Goal: Task Accomplishment & Management: Use online tool/utility

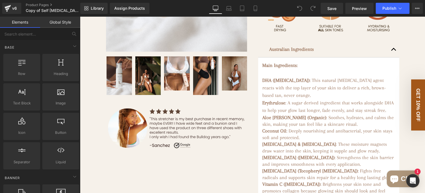
scroll to position [249, 0]
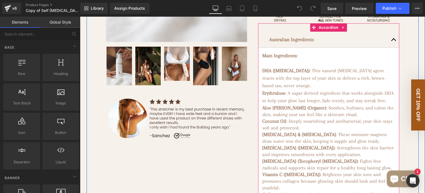
click at [390, 47] on button "button" at bounding box center [394, 40] width 11 height 16
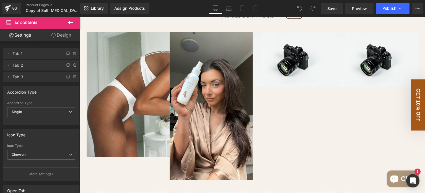
scroll to position [1108, 0]
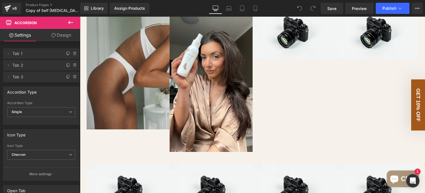
click at [147, 104] on img at bounding box center [128, 66] width 83 height 125
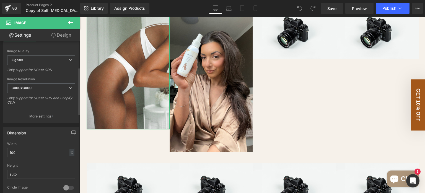
scroll to position [139, 0]
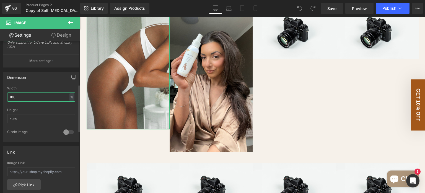
click at [30, 96] on input "100" at bounding box center [41, 96] width 68 height 9
click at [29, 96] on input "100" at bounding box center [41, 96] width 68 height 9
click at [25, 94] on input "10050" at bounding box center [41, 96] width 68 height 9
click at [26, 93] on input "10050" at bounding box center [41, 96] width 68 height 9
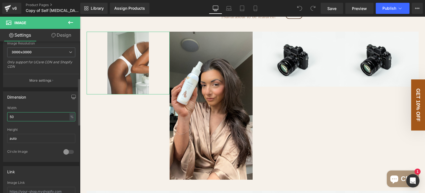
scroll to position [118, 0]
click at [34, 118] on input "50" at bounding box center [41, 117] width 68 height 9
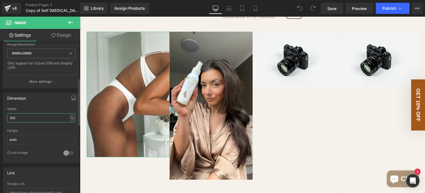
click at [34, 118] on input "100" at bounding box center [41, 117] width 68 height 9
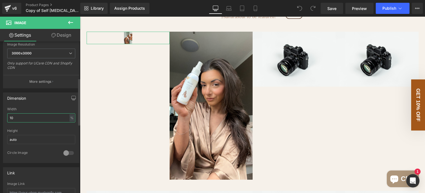
click at [34, 118] on input "10" at bounding box center [41, 117] width 68 height 9
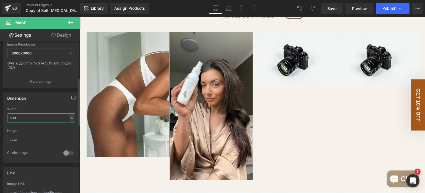
click at [28, 118] on input "500" at bounding box center [41, 117] width 68 height 9
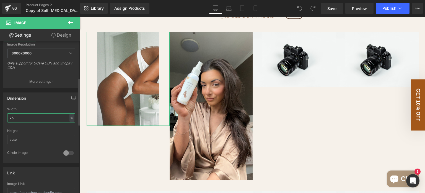
click at [28, 118] on input "75" at bounding box center [41, 117] width 68 height 9
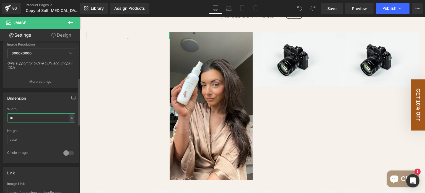
type input "100"
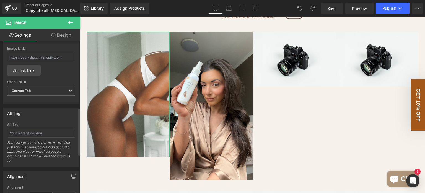
scroll to position [201, 0]
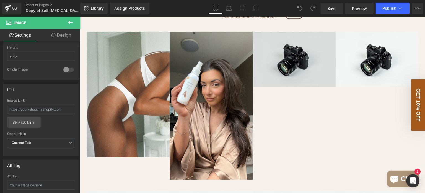
click at [295, 74] on img at bounding box center [294, 59] width 83 height 55
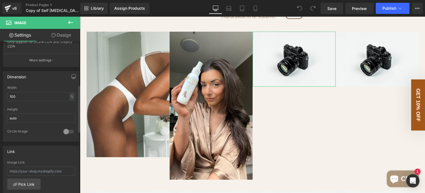
scroll to position [166, 0]
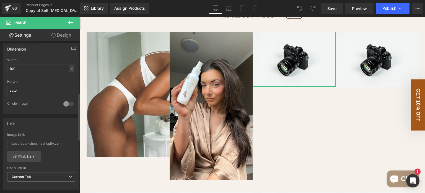
click at [66, 103] on div at bounding box center [68, 103] width 13 height 9
click at [68, 101] on div at bounding box center [68, 103] width 13 height 9
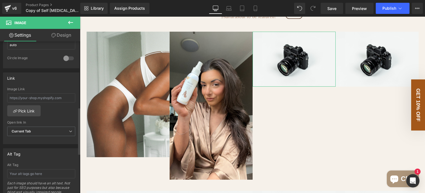
scroll to position [222, 0]
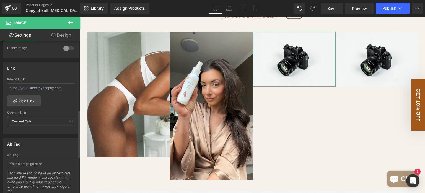
click at [46, 119] on span "Current Tab" at bounding box center [41, 121] width 68 height 10
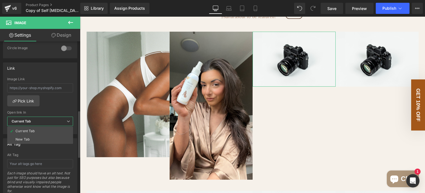
click at [46, 119] on span "Current Tab" at bounding box center [40, 121] width 66 height 10
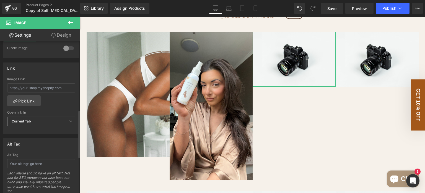
scroll to position [277, 0]
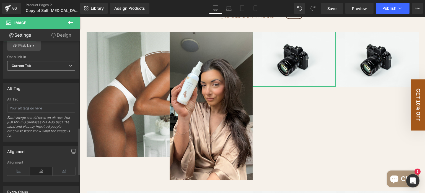
click at [44, 62] on span "Current Tab" at bounding box center [41, 66] width 68 height 10
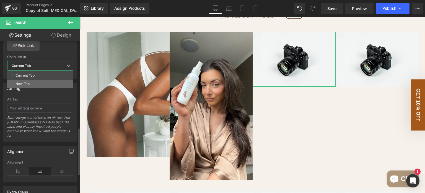
click at [38, 83] on li "New Tab" at bounding box center [40, 84] width 66 height 8
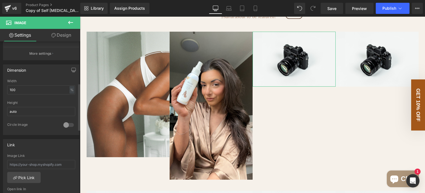
scroll to position [90, 0]
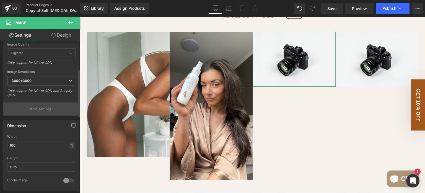
click at [38, 104] on button "More settings" at bounding box center [41, 108] width 76 height 13
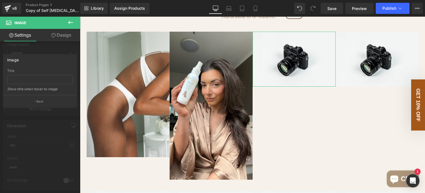
click at [36, 108] on div at bounding box center [40, 106] width 80 height 179
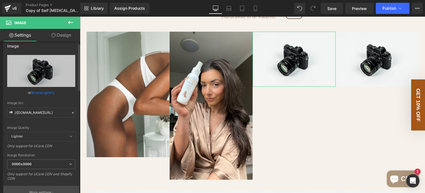
scroll to position [0, 0]
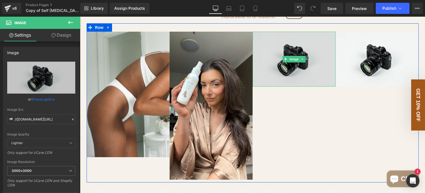
click at [311, 56] on img at bounding box center [294, 59] width 83 height 55
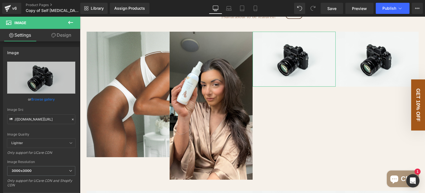
click at [57, 36] on link "Design" at bounding box center [61, 35] width 40 height 12
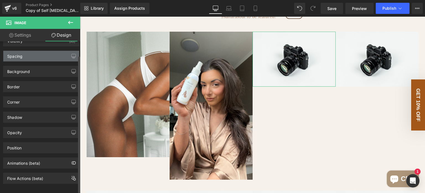
scroll to position [17, 0]
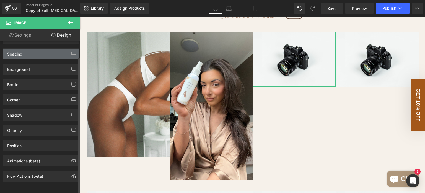
click at [40, 48] on div "Spacing" at bounding box center [41, 53] width 76 height 11
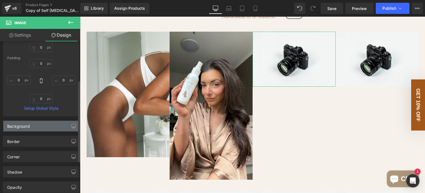
click at [45, 125] on div "Background" at bounding box center [41, 126] width 76 height 11
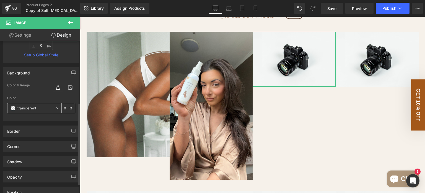
scroll to position [127, 0]
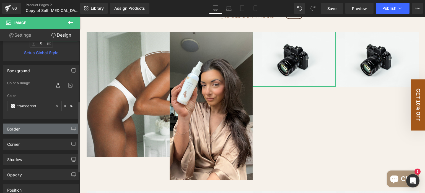
click at [42, 126] on div "Border" at bounding box center [41, 128] width 76 height 11
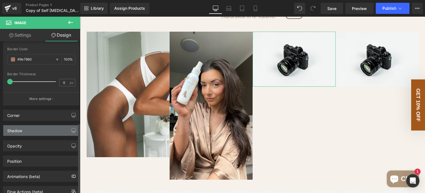
scroll to position [266, 0]
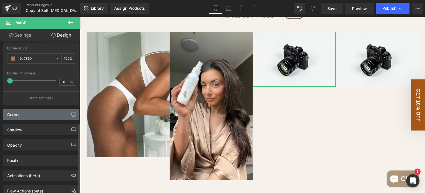
click at [37, 114] on div "Corner" at bounding box center [41, 114] width 76 height 11
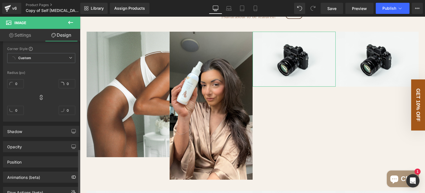
scroll to position [362, 0]
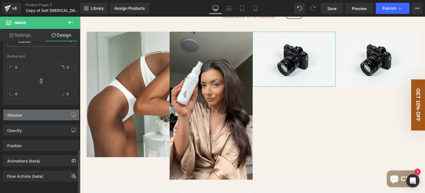
click at [42, 109] on div "Shadow" at bounding box center [41, 114] width 76 height 11
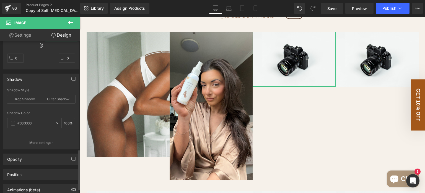
scroll to position [417, 0]
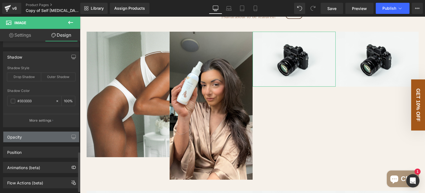
click at [42, 136] on div "Opacity" at bounding box center [41, 136] width 76 height 11
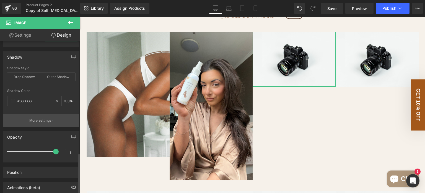
scroll to position [446, 0]
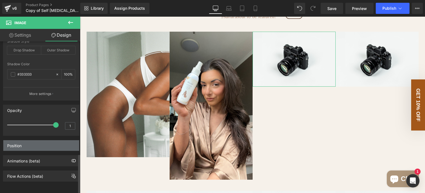
click at [40, 140] on div "Position" at bounding box center [41, 145] width 76 height 11
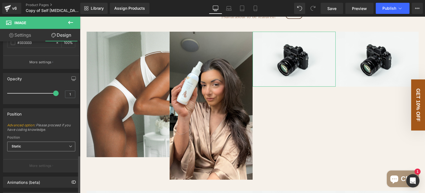
scroll to position [499, 0]
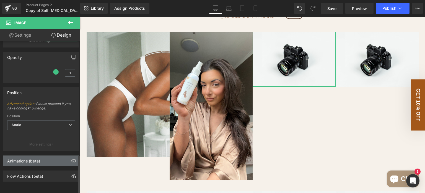
click at [39, 155] on div "Animations (beta)" at bounding box center [23, 159] width 33 height 8
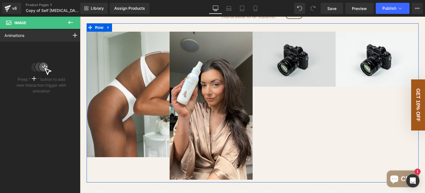
click at [283, 60] on img at bounding box center [294, 59] width 83 height 55
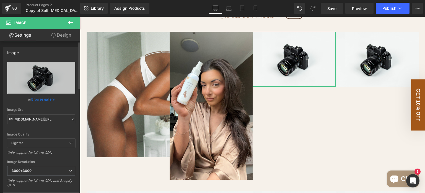
scroll to position [28, 0]
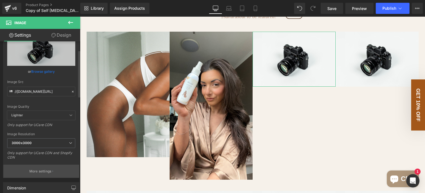
click at [42, 172] on p "More settings" at bounding box center [40, 170] width 22 height 5
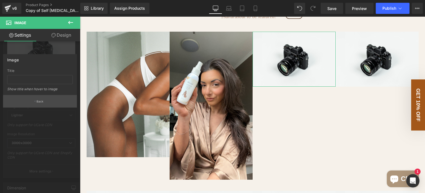
click at [42, 101] on p "Back" at bounding box center [40, 101] width 7 height 4
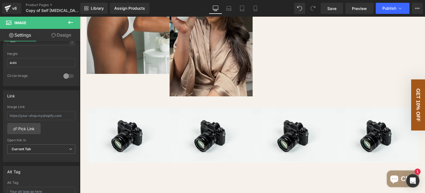
scroll to position [1247, 0]
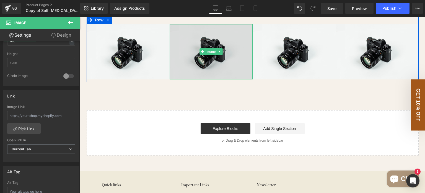
click at [224, 69] on img at bounding box center [211, 51] width 83 height 55
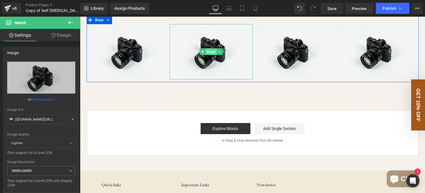
click at [206, 55] on span "Image" at bounding box center [212, 51] width 12 height 7
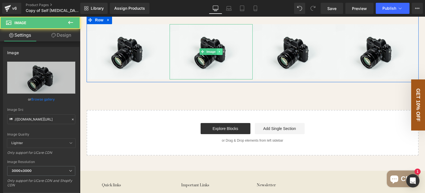
click at [218, 53] on icon at bounding box center [219, 51] width 3 height 3
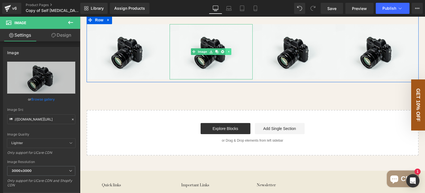
click at [228, 53] on icon at bounding box center [228, 51] width 3 height 3
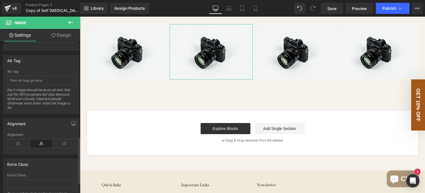
scroll to position [339, 0]
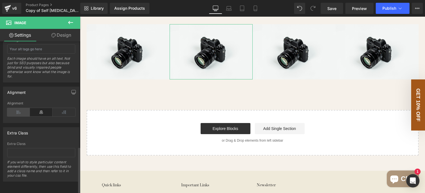
click at [21, 108] on icon at bounding box center [18, 112] width 23 height 8
click at [38, 108] on icon at bounding box center [41, 112] width 23 height 8
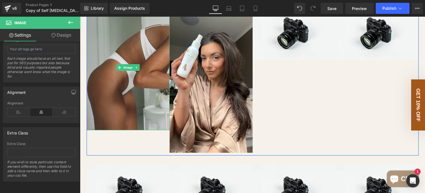
scroll to position [1108, 0]
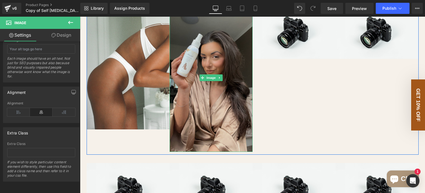
click at [193, 85] on img at bounding box center [211, 78] width 83 height 148
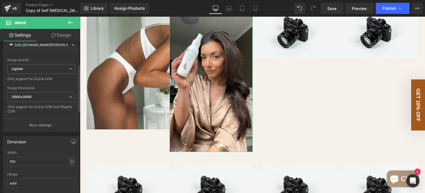
scroll to position [83, 0]
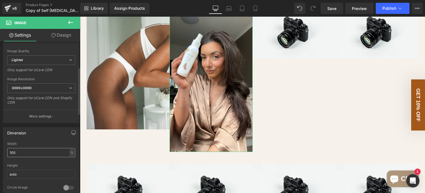
click at [32, 148] on input "100" at bounding box center [41, 152] width 68 height 9
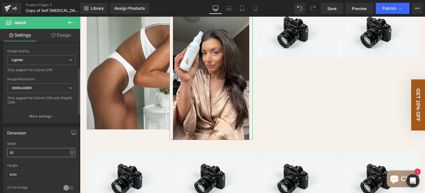
type input "9"
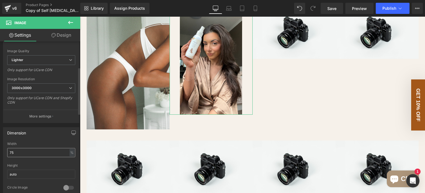
click at [32, 148] on input "75" at bounding box center [41, 152] width 68 height 9
type input "85"
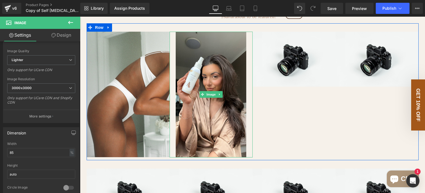
scroll to position [1025, 0]
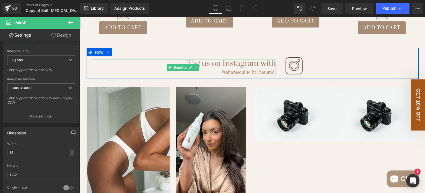
click at [233, 68] on h1 "Tag us on Instagram with" at bounding box center [184, 63] width 186 height 9
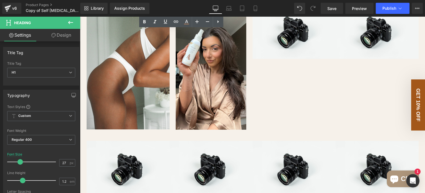
scroll to position [1080, 0]
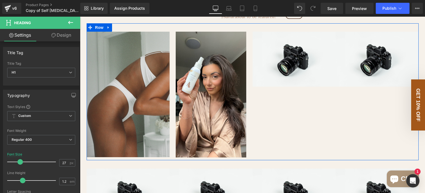
click at [142, 76] on img at bounding box center [128, 94] width 83 height 125
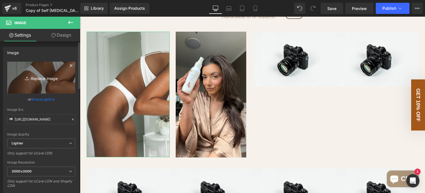
click at [37, 82] on link "Replace Image" at bounding box center [41, 77] width 68 height 32
type input "C:\fakepath\Untitled design (1).svg"
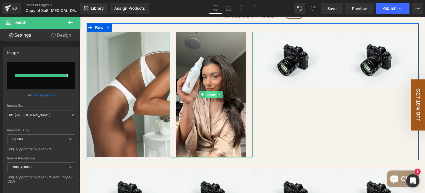
type input "[URL][DOMAIN_NAME]"
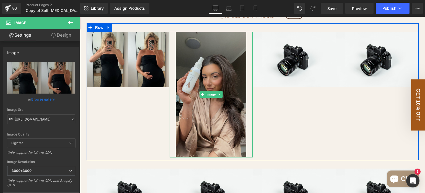
click at [203, 122] on img at bounding box center [211, 94] width 71 height 125
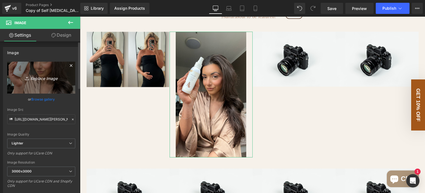
click at [49, 77] on icon "Replace Image" at bounding box center [41, 77] width 44 height 7
type input "C:\fakepath\Untitled design (1).svg"
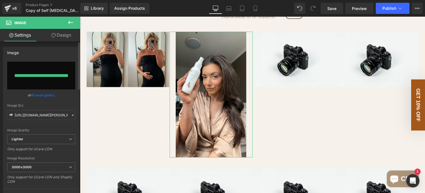
type input "[URL][DOMAIN_NAME]"
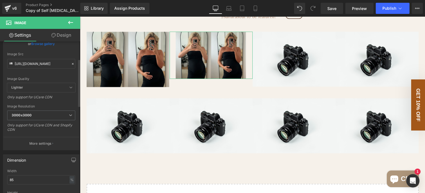
scroll to position [83, 0]
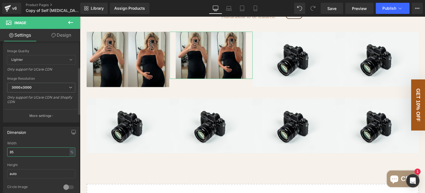
click at [18, 150] on input "85" at bounding box center [41, 151] width 68 height 9
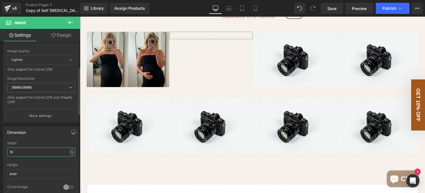
type input "100"
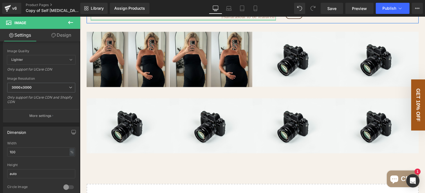
drag, startPoint x: 248, startPoint y: 55, endPoint x: 167, endPoint y: 29, distance: 84.7
click at [167, 20] on div "Tag us on Instagram with #saharasoul to be featured! Heading" at bounding box center [184, 12] width 186 height 17
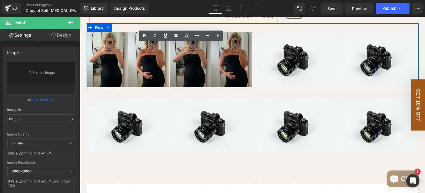
type input "//[DOMAIN_NAME][URL]"
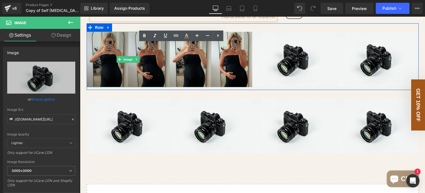
click at [106, 63] on img at bounding box center [128, 59] width 83 height 55
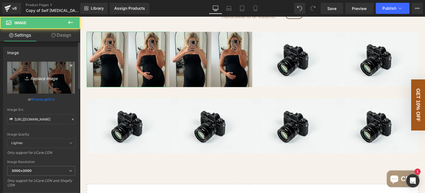
click at [49, 77] on icon "Replace Image" at bounding box center [41, 77] width 44 height 7
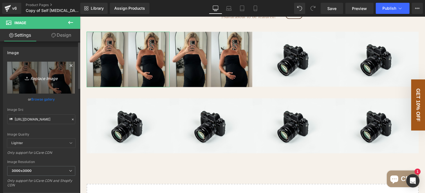
type input "C:\fakepath\Untitled design (9).svg"
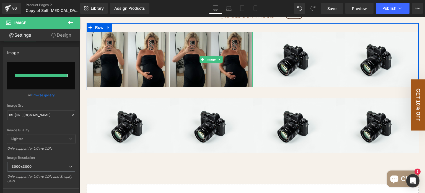
type input "[URL][DOMAIN_NAME]"
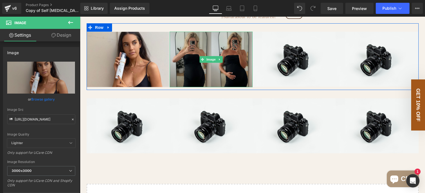
click at [206, 82] on img at bounding box center [211, 59] width 83 height 55
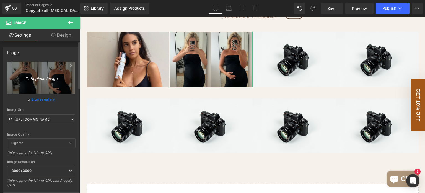
click at [56, 71] on link "Replace Image" at bounding box center [41, 77] width 68 height 32
type input "C:\fakepath\Untitled design (8).svg"
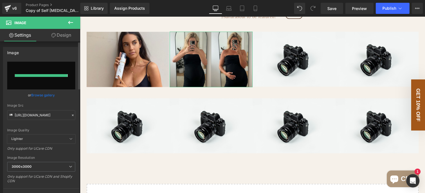
type input "[URL][DOMAIN_NAME]"
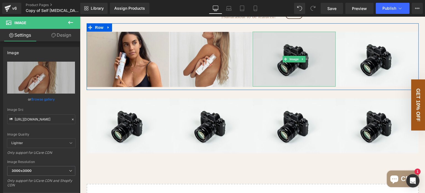
click at [284, 75] on img at bounding box center [294, 59] width 83 height 55
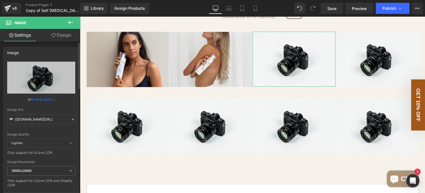
click at [47, 98] on link "Browse gallery" at bounding box center [43, 99] width 24 height 10
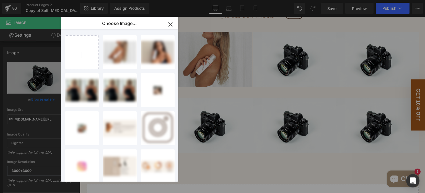
click at [172, 24] on icon "button" at bounding box center [170, 24] width 9 height 9
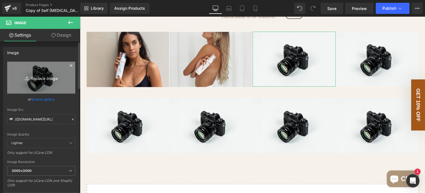
click at [44, 73] on link "Replace Image" at bounding box center [41, 77] width 68 height 32
type input "C:\fakepath\Untitled design (7).svg"
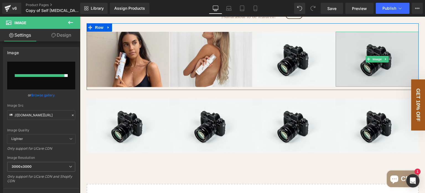
type input "[URL][DOMAIN_NAME]"
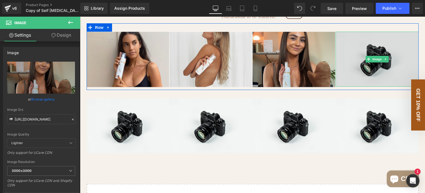
click at [358, 81] on img at bounding box center [377, 59] width 83 height 55
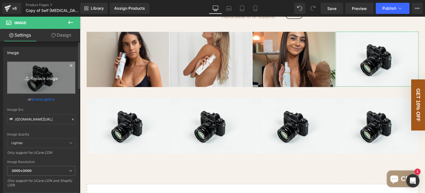
click at [30, 78] on icon "Replace Image" at bounding box center [41, 77] width 44 height 7
type input "C:\fakepath\Untitled design (6).svg"
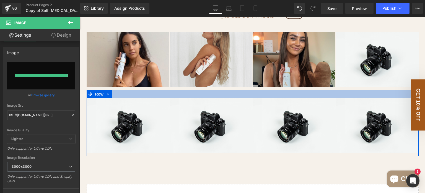
type input "[URL][DOMAIN_NAME]"
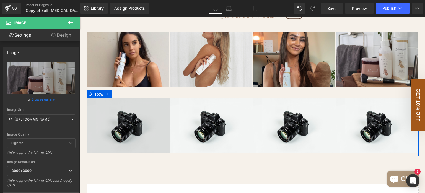
click at [142, 133] on img at bounding box center [128, 125] width 83 height 55
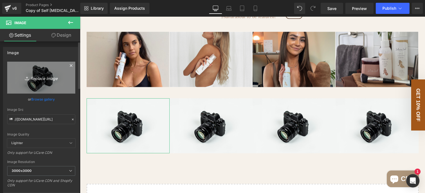
click at [45, 77] on icon "Replace Image" at bounding box center [41, 77] width 44 height 7
type input "C:\fakepath\Untitled design (5).svg"
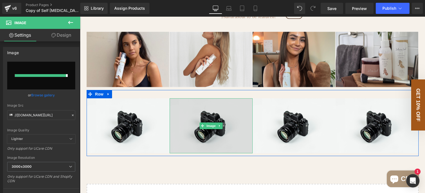
type input "[URL][DOMAIN_NAME]"
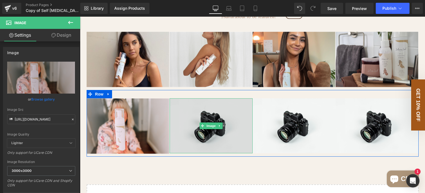
click at [212, 141] on img at bounding box center [211, 125] width 83 height 55
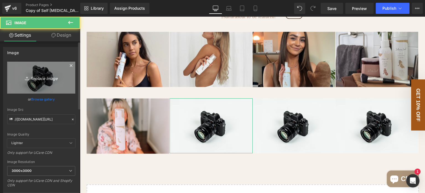
click at [30, 76] on icon "Replace Image" at bounding box center [41, 77] width 44 height 7
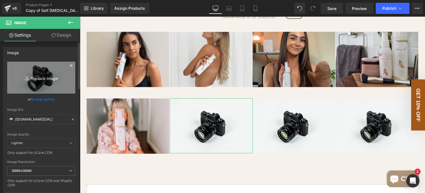
type input "C:\fakepath\Untitled design (4).svg"
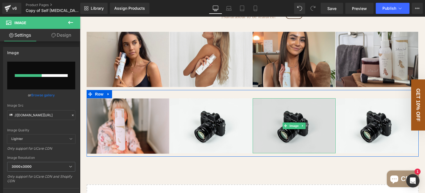
click at [299, 144] on img at bounding box center [294, 125] width 83 height 55
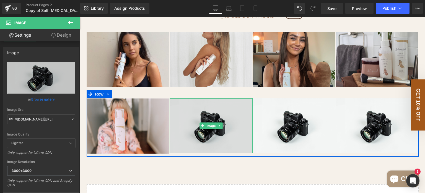
click at [230, 137] on img at bounding box center [211, 125] width 83 height 55
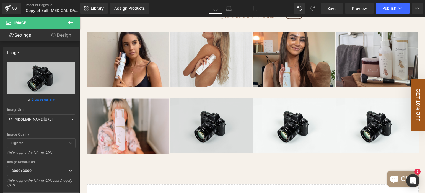
click at [205, 142] on img at bounding box center [211, 125] width 83 height 55
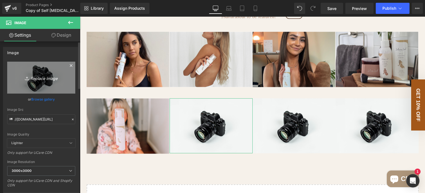
click at [42, 82] on link "Replace Image" at bounding box center [41, 77] width 68 height 32
type input "C:\fakepath\Untitled design (4).svg"
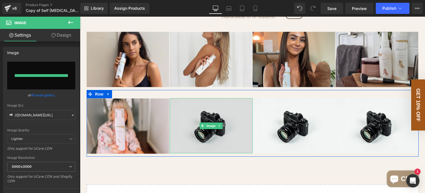
type input "[URL][DOMAIN_NAME]"
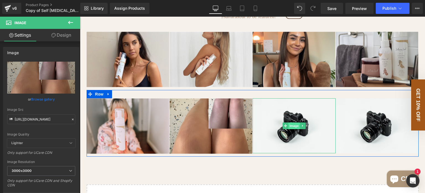
click at [290, 129] on span "Image" at bounding box center [295, 125] width 12 height 7
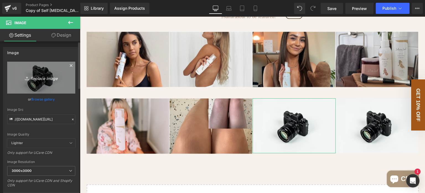
click at [55, 68] on link "Replace Image" at bounding box center [41, 77] width 68 height 32
type input "C:\fakepath\Untitled design (3).svg"
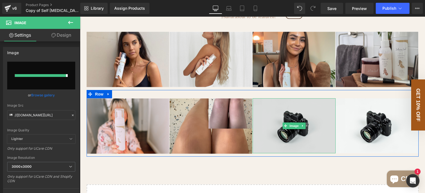
type input "[URL][DOMAIN_NAME]"
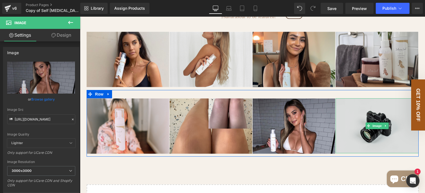
click at [360, 149] on img at bounding box center [377, 125] width 83 height 55
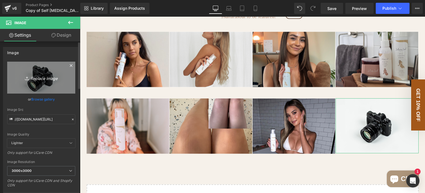
click at [41, 80] on icon "Replace Image" at bounding box center [41, 77] width 44 height 7
type input "C:\fakepath\Untitled design (2).svg"
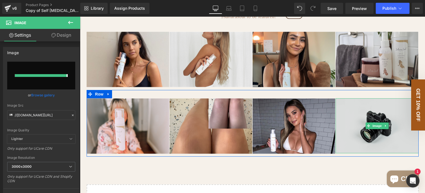
type input "[URL][DOMAIN_NAME]"
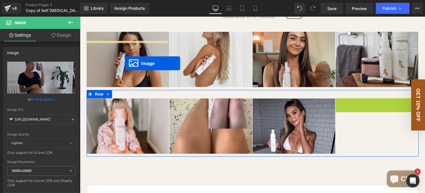
drag, startPoint x: 368, startPoint y: 135, endPoint x: 125, endPoint y: 63, distance: 253.5
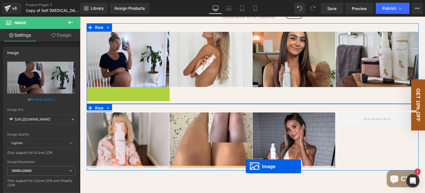
scroll to position [1125, 0]
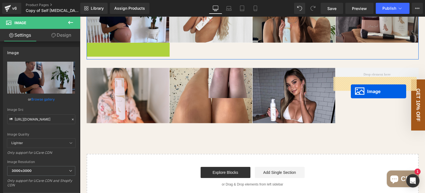
drag, startPoint x: 117, startPoint y: 124, endPoint x: 351, endPoint y: 91, distance: 236.9
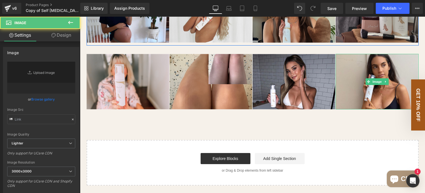
type input "[URL][DOMAIN_NAME]"
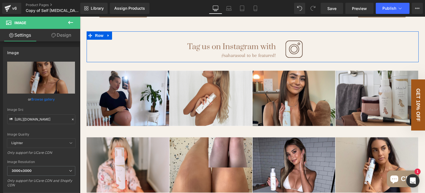
scroll to position [1069, 0]
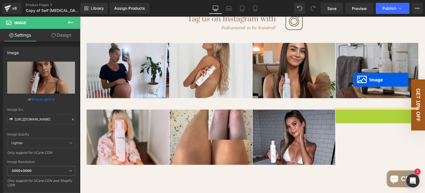
drag, startPoint x: 367, startPoint y: 145, endPoint x: 353, endPoint y: 80, distance: 67.0
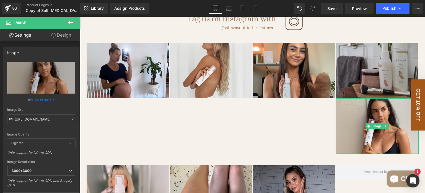
click at [342, 67] on img at bounding box center [377, 70] width 83 height 55
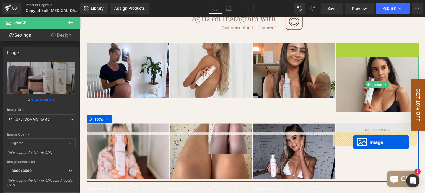
drag, startPoint x: 366, startPoint y: 78, endPoint x: 354, endPoint y: 142, distance: 65.4
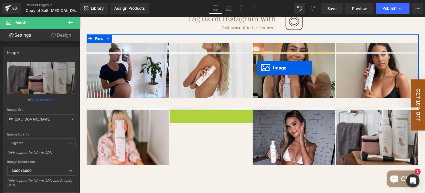
drag, startPoint x: 199, startPoint y: 144, endPoint x: 257, endPoint y: 67, distance: 96.7
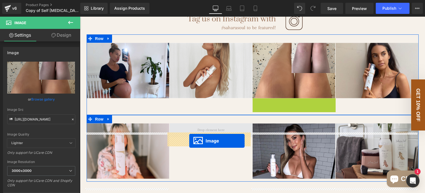
drag, startPoint x: 284, startPoint y: 132, endPoint x: 189, endPoint y: 140, distance: 94.5
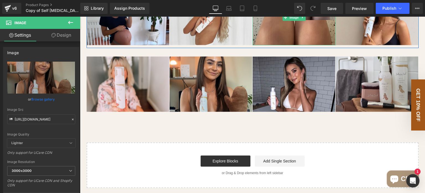
scroll to position [1125, 0]
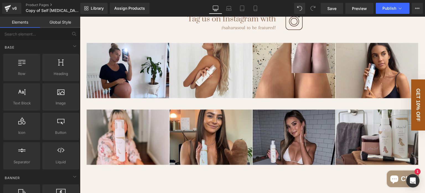
scroll to position [1014, 0]
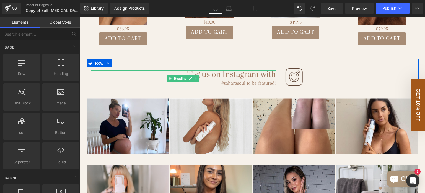
click at [224, 87] on div "#saharasoul to be featured!" at bounding box center [184, 82] width 186 height 7
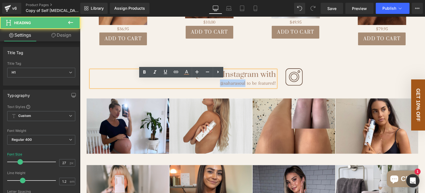
drag, startPoint x: 244, startPoint y: 92, endPoint x: 219, endPoint y: 93, distance: 25.0
click at [219, 87] on div "@saharasoul to be featured!" at bounding box center [184, 82] width 186 height 7
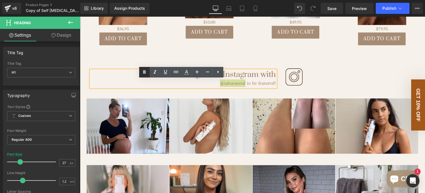
click at [143, 73] on icon at bounding box center [144, 72] width 7 height 7
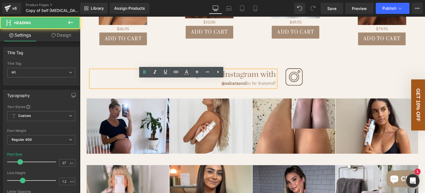
click at [231, 86] on strong "@saharasoul" at bounding box center [234, 83] width 25 height 6
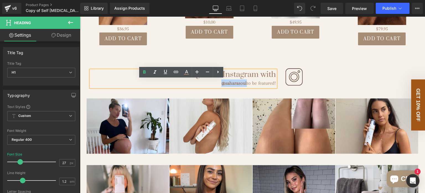
drag, startPoint x: 244, startPoint y: 90, endPoint x: 218, endPoint y: 93, distance: 26.4
click at [218, 87] on div "@saharasoul to be featured!" at bounding box center [184, 82] width 186 height 7
click at [175, 70] on icon at bounding box center [176, 71] width 7 height 7
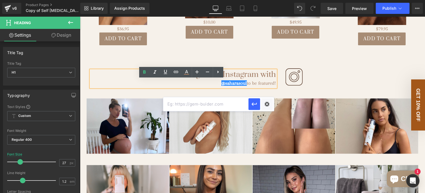
click at [212, 105] on input "text" at bounding box center [205, 104] width 85 height 14
paste input "[URL][DOMAIN_NAME]"
type input "[URL][DOMAIN_NAME]"
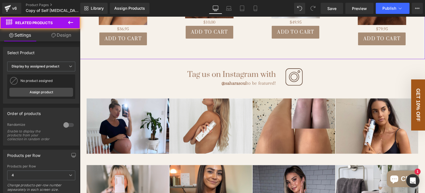
scroll to position [0, 0]
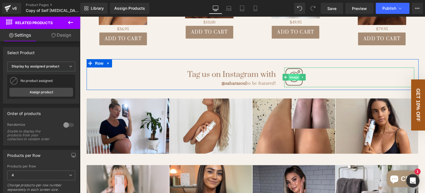
click at [292, 80] on span "Image" at bounding box center [295, 77] width 12 height 7
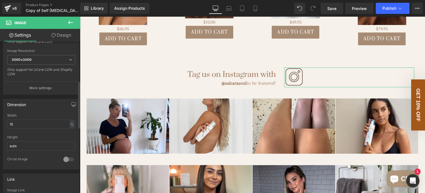
scroll to position [166, 0]
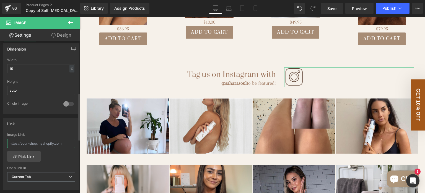
click at [40, 143] on input "text" at bounding box center [41, 143] width 68 height 9
type input "[URL][DOMAIN_NAME]"
click at [52, 128] on div "Link [URL][DOMAIN_NAME] Image Link [URL][DOMAIN_NAME] Pick Link Current Tab New…" at bounding box center [41, 154] width 76 height 72
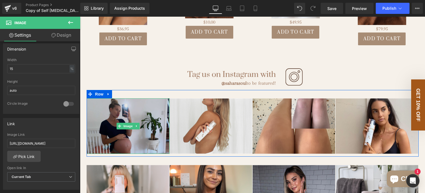
click at [143, 138] on img at bounding box center [128, 125] width 83 height 55
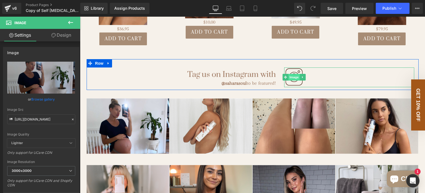
click at [293, 80] on span "Image" at bounding box center [295, 77] width 12 height 7
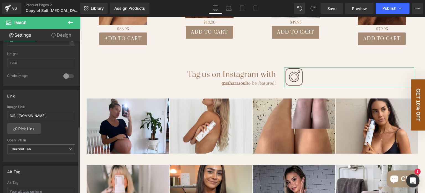
scroll to position [222, 0]
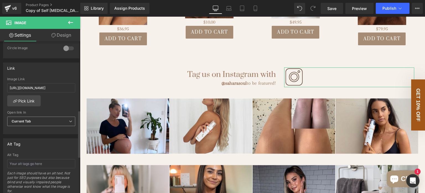
click at [49, 122] on span "Current Tab" at bounding box center [41, 121] width 68 height 10
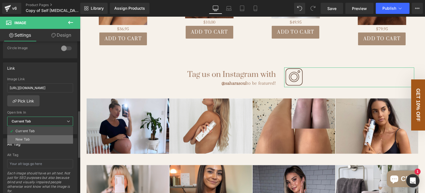
click at [45, 135] on li "New Tab" at bounding box center [40, 139] width 66 height 8
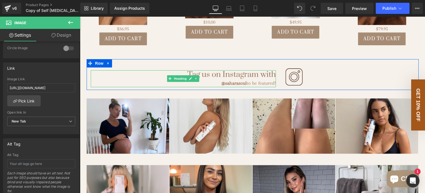
click at [244, 87] on div "@saharasoul to be featured!" at bounding box center [184, 82] width 186 height 7
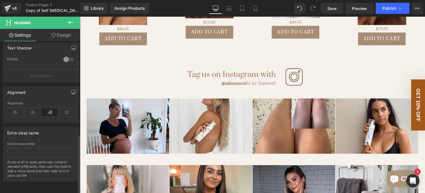
scroll to position [240, 0]
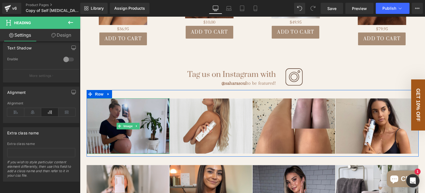
click at [140, 134] on img at bounding box center [128, 125] width 83 height 55
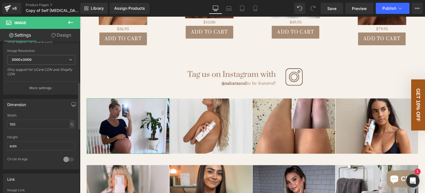
scroll to position [166, 0]
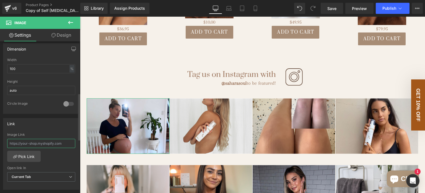
click at [39, 142] on input "text" at bounding box center [41, 143] width 68 height 9
type input "[URL][DOMAIN_NAME]"
click at [63, 175] on span "Current Tab" at bounding box center [41, 177] width 68 height 10
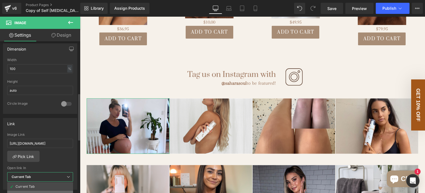
click at [48, 190] on li "New Tab" at bounding box center [40, 194] width 66 height 8
click at [50, 161] on div "[URL][DOMAIN_NAME] Image Link [URL][DOMAIN_NAME] Pick Link Current Tab New Tab …" at bounding box center [41, 160] width 76 height 57
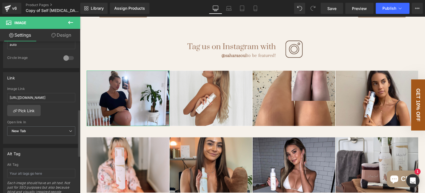
scroll to position [222, 0]
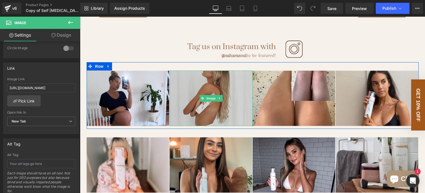
click at [208, 116] on img at bounding box center [211, 97] width 83 height 55
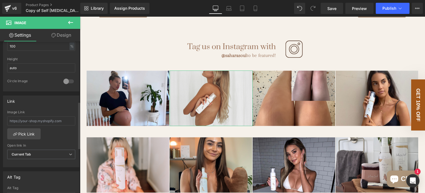
scroll to position [194, 0]
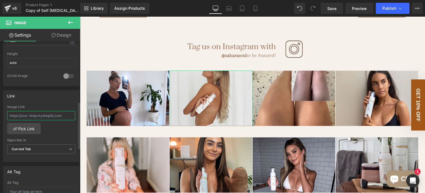
click at [30, 116] on input "text" at bounding box center [41, 115] width 68 height 9
paste input "[URL][DOMAIN_NAME]"
type input "[URL][DOMAIN_NAME]"
click at [48, 147] on span "Current Tab" at bounding box center [41, 149] width 68 height 10
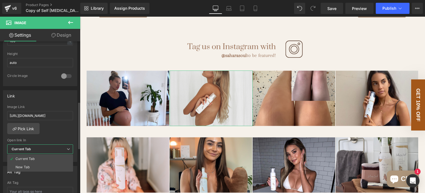
scroll to position [0, 0]
click at [44, 165] on li "New Tab" at bounding box center [40, 167] width 66 height 8
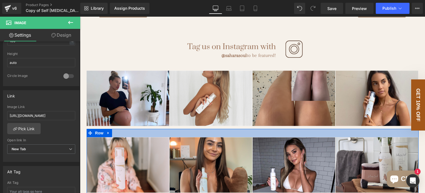
click at [295, 120] on img at bounding box center [294, 97] width 83 height 55
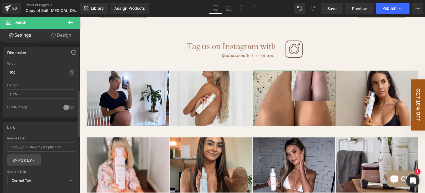
scroll to position [194, 0]
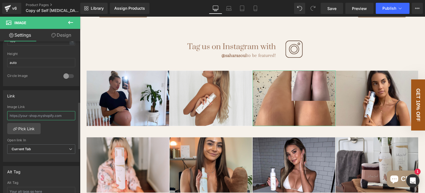
click at [45, 115] on input "text" at bounding box center [41, 115] width 68 height 9
paste input "[URL][DOMAIN_NAME]"
type input "[URL][DOMAIN_NAME]"
click at [46, 151] on span "Current Tab" at bounding box center [41, 149] width 68 height 10
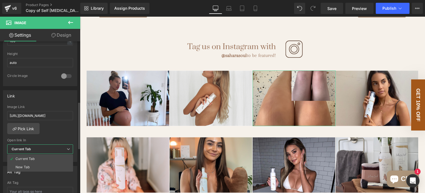
scroll to position [0, 0]
click at [47, 165] on li "New Tab" at bounding box center [40, 167] width 66 height 8
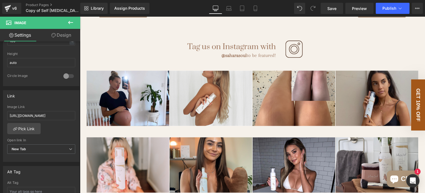
click at [366, 117] on img at bounding box center [377, 97] width 83 height 55
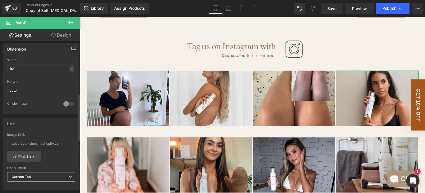
scroll to position [222, 0]
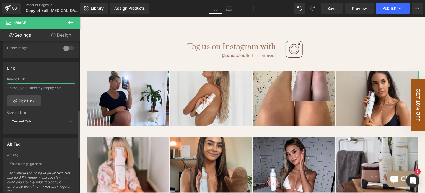
click at [46, 89] on input "text" at bounding box center [41, 87] width 68 height 9
type input "[URL][DOMAIN_NAME]"
click at [42, 122] on span "Current Tab" at bounding box center [41, 121] width 68 height 10
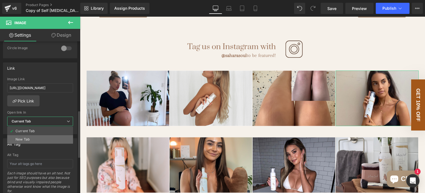
click at [45, 135] on li "New Tab" at bounding box center [40, 139] width 66 height 8
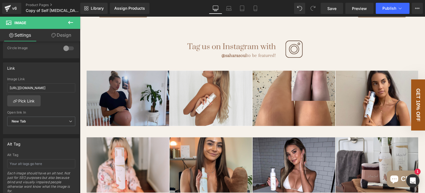
scroll to position [1097, 0]
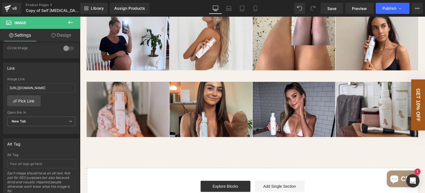
click at [160, 120] on img at bounding box center [128, 108] width 83 height 55
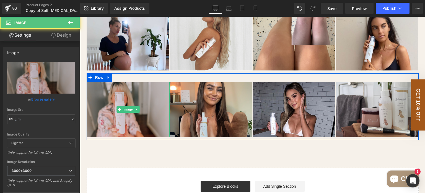
type input "[URL][DOMAIN_NAME]"
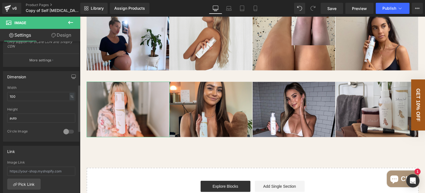
scroll to position [194, 0]
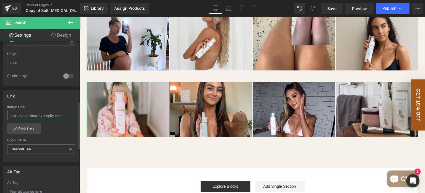
click at [48, 115] on input "text" at bounding box center [41, 115] width 68 height 9
paste input "[URL][DOMAIN_NAME]"
type input "[URL][DOMAIN_NAME]"
click at [45, 146] on span "Current Tab" at bounding box center [41, 149] width 68 height 10
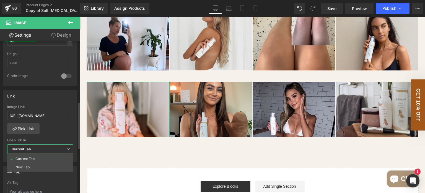
scroll to position [0, 0]
click at [49, 164] on li "New Tab" at bounding box center [40, 167] width 66 height 8
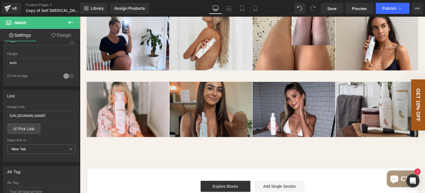
click at [216, 125] on img at bounding box center [211, 108] width 83 height 55
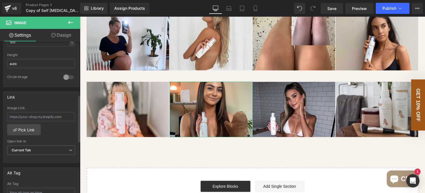
scroll to position [194, 0]
click at [43, 116] on input "text" at bounding box center [41, 115] width 68 height 9
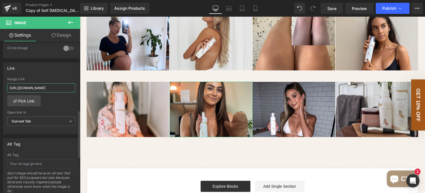
type input "[URL][DOMAIN_NAME]"
click at [43, 115] on div "Open link In Current Tab Current Tab New Tab" at bounding box center [41, 121] width 68 height 22
click at [43, 119] on span "Current Tab" at bounding box center [41, 121] width 68 height 10
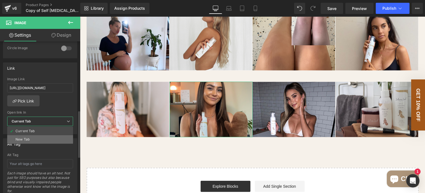
click at [43, 138] on li "New Tab" at bounding box center [40, 139] width 66 height 8
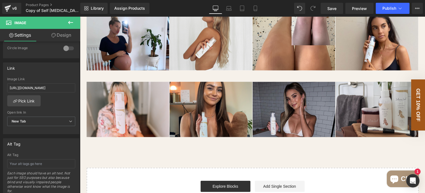
click at [264, 127] on img at bounding box center [294, 108] width 83 height 55
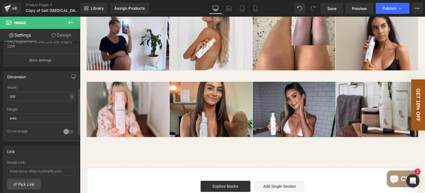
scroll to position [194, 0]
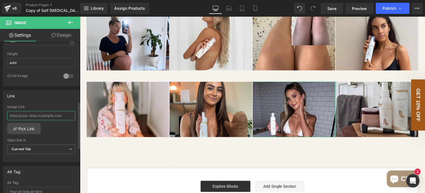
click at [43, 114] on input "text" at bounding box center [41, 115] width 68 height 9
paste input "[URL][DOMAIN_NAME]"
type input "[URL][DOMAIN_NAME]"
click at [48, 149] on span "Current Tab" at bounding box center [41, 149] width 68 height 10
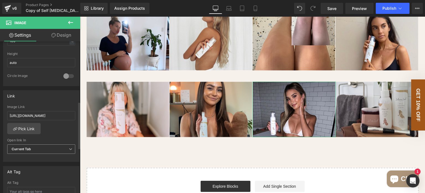
scroll to position [0, 0]
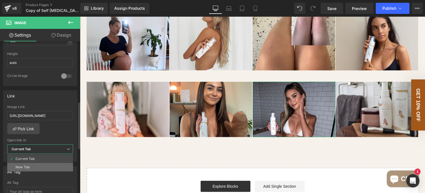
click at [50, 163] on li "New Tab" at bounding box center [40, 167] width 66 height 8
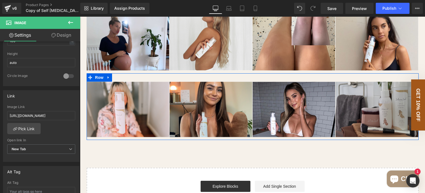
click at [346, 125] on img at bounding box center [377, 108] width 83 height 55
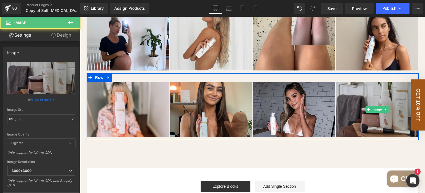
type input "[URL][DOMAIN_NAME]"
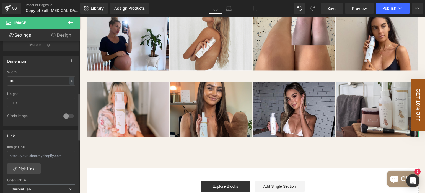
scroll to position [166, 0]
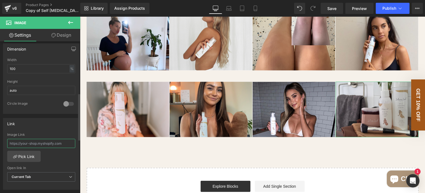
click at [46, 142] on input "text" at bounding box center [41, 143] width 68 height 9
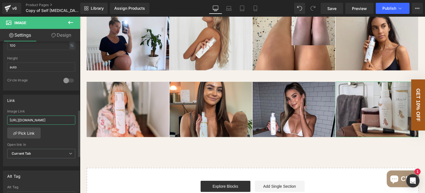
scroll to position [222, 0]
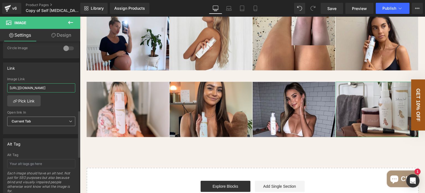
type input "[URL][DOMAIN_NAME]"
click at [43, 123] on span "Current Tab" at bounding box center [41, 121] width 68 height 10
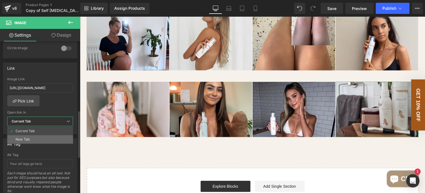
click at [43, 136] on li "New Tab" at bounding box center [40, 139] width 66 height 8
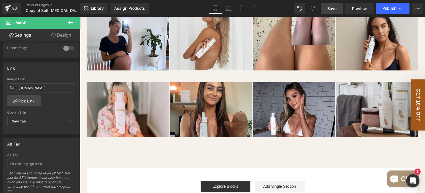
drag, startPoint x: 337, startPoint y: 12, endPoint x: 234, endPoint y: 83, distance: 125.2
click at [337, 12] on link "Save" at bounding box center [332, 8] width 22 height 11
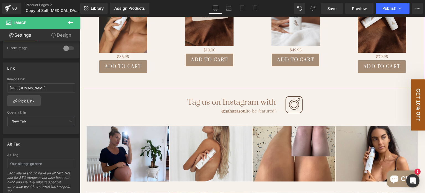
scroll to position [1014, 0]
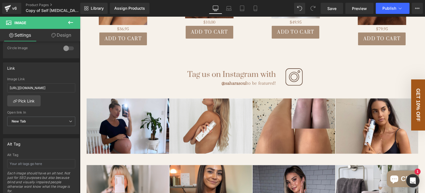
click at [245, 79] on h1 "Tag us on Instagram with" at bounding box center [184, 74] width 186 height 9
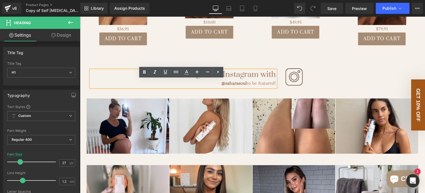
drag, startPoint x: 275, startPoint y: 92, endPoint x: 216, endPoint y: 92, distance: 58.7
click at [216, 87] on div "Tag us on Instagram with @saharasoul to be featured!" at bounding box center [184, 78] width 186 height 17
click at [200, 73] on icon at bounding box center [197, 71] width 7 height 7
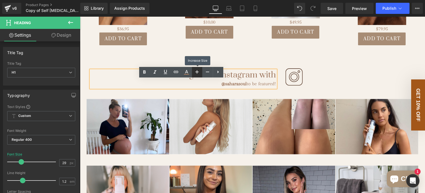
click at [200, 73] on icon at bounding box center [197, 71] width 7 height 7
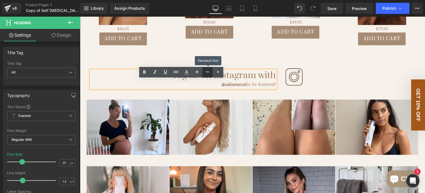
click at [203, 73] on link at bounding box center [207, 72] width 11 height 11
type input "29"
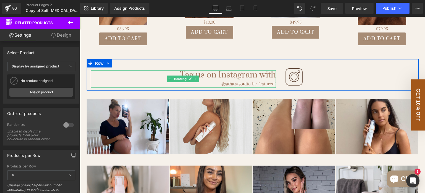
click at [247, 87] on div "@saharasoul to be featured!" at bounding box center [184, 83] width 186 height 7
click at [246, 87] on div "@saharasoul to be featured!" at bounding box center [184, 83] width 186 height 7
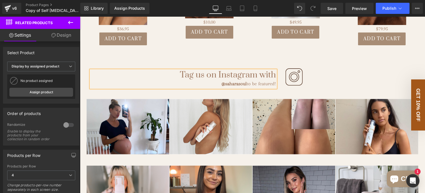
click at [246, 87] on div "@saharasoul to be featured!" at bounding box center [184, 83] width 186 height 7
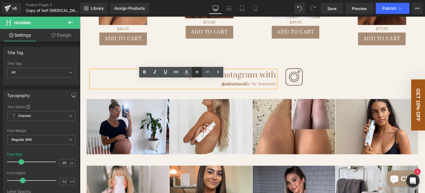
click at [199, 71] on icon at bounding box center [197, 71] width 7 height 7
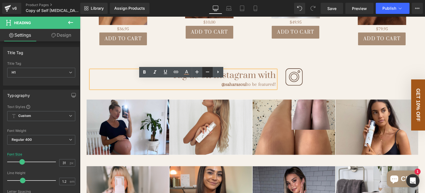
click at [206, 71] on icon at bounding box center [207, 71] width 7 height 7
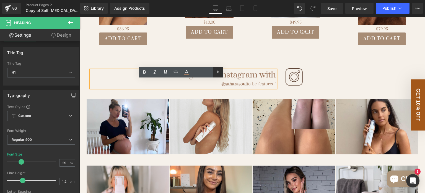
click at [217, 71] on icon at bounding box center [218, 71] width 7 height 7
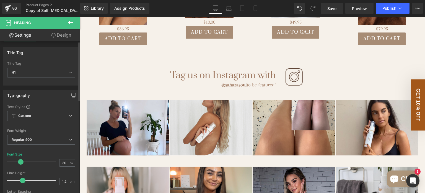
type input "28"
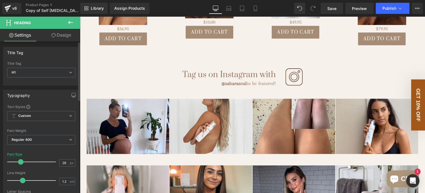
click at [20, 160] on span at bounding box center [21, 162] width 6 height 6
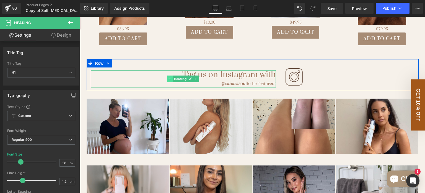
click at [168, 82] on span at bounding box center [170, 78] width 6 height 7
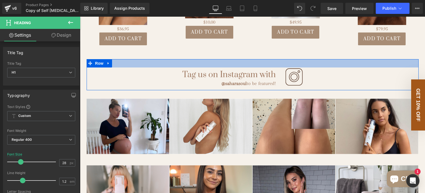
click at [265, 67] on div at bounding box center [253, 63] width 332 height 8
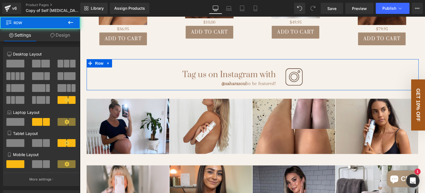
click at [266, 80] on h1 "Tag us on Instagram with" at bounding box center [184, 74] width 186 height 9
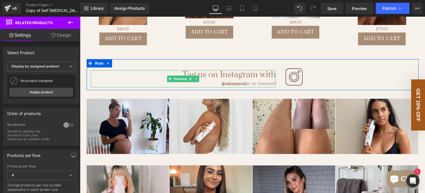
click at [273, 80] on h1 "Tag us on Instagram with" at bounding box center [184, 74] width 186 height 9
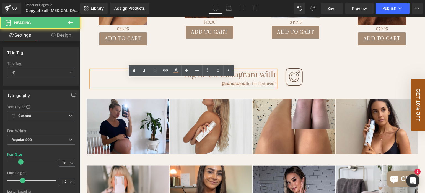
click at [271, 80] on h1 "Tag us on Instagram with" at bounding box center [184, 74] width 186 height 9
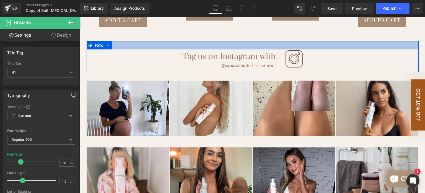
scroll to position [1042, 0]
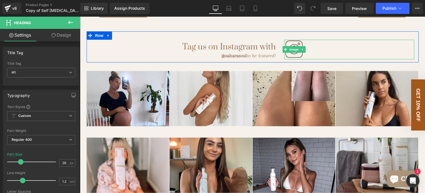
click at [324, 57] on link at bounding box center [349, 50] width 130 height 20
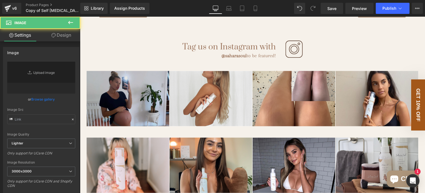
type input "[URL][DOMAIN_NAME]"
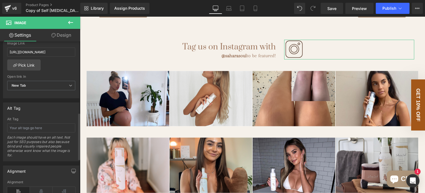
scroll to position [277, 0]
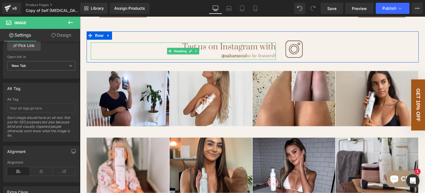
click at [248, 52] on h1 "Tag us on Instagram with" at bounding box center [184, 46] width 186 height 9
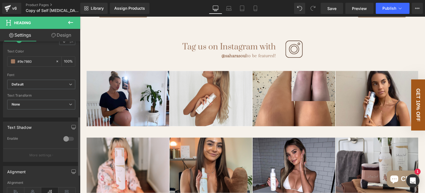
scroll to position [194, 0]
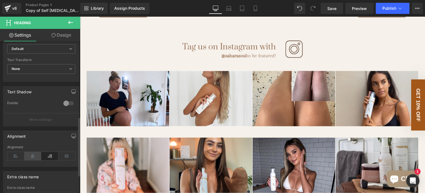
click at [34, 155] on icon at bounding box center [32, 156] width 17 height 8
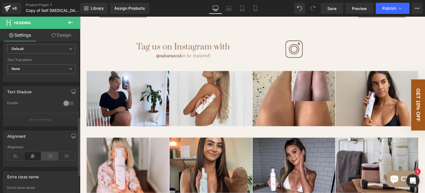
click at [44, 155] on icon at bounding box center [49, 156] width 17 height 8
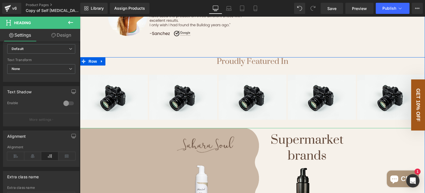
scroll to position [349, 0]
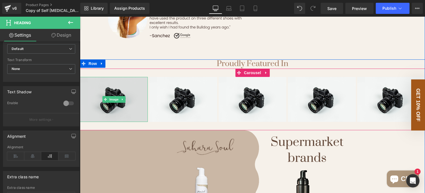
click at [129, 100] on img at bounding box center [114, 99] width 68 height 45
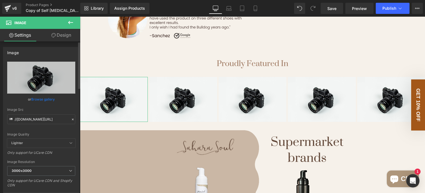
click at [41, 99] on link "Browse gallery" at bounding box center [43, 99] width 24 height 10
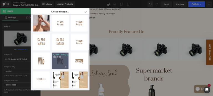
scroll to position [190, 0]
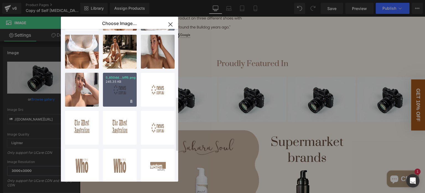
click at [121, 92] on div "5_650dd...bff6.png 245.35 KB" at bounding box center [120, 90] width 34 height 34
type input "[URL][DOMAIN_NAME]"
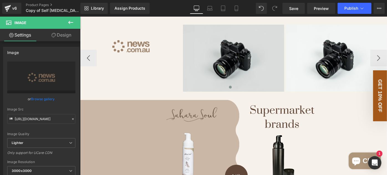
scroll to position [335, 0]
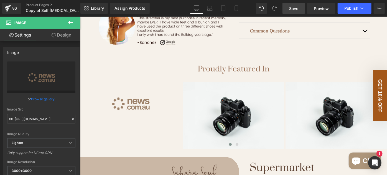
click at [295, 9] on span "Save" at bounding box center [293, 9] width 9 height 6
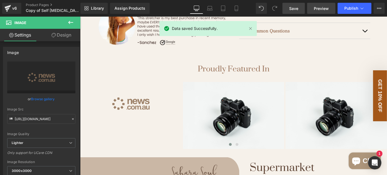
click at [321, 7] on span "Preview" at bounding box center [321, 9] width 15 height 6
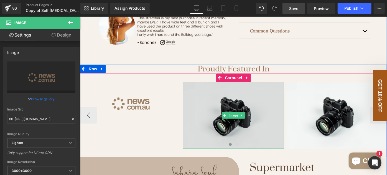
click at [237, 94] on img at bounding box center [233, 115] width 101 height 67
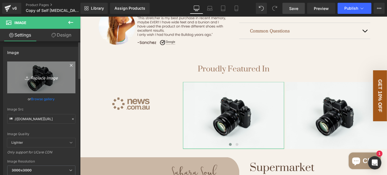
click at [44, 83] on link "Replace Image" at bounding box center [41, 77] width 68 height 32
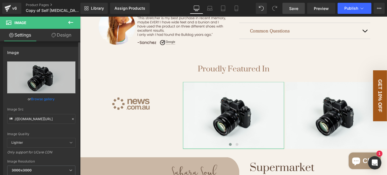
click at [48, 98] on link "Browse gallery" at bounding box center [43, 99] width 24 height 10
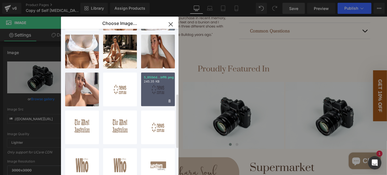
scroll to position [198, 0]
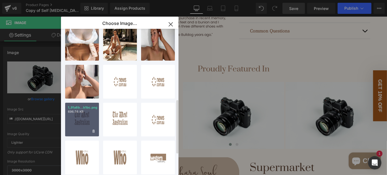
click at [91, 123] on div "1_91a8b...b1bc.png 696.58 KB" at bounding box center [82, 120] width 34 height 34
type input "[URL][DOMAIN_NAME]"
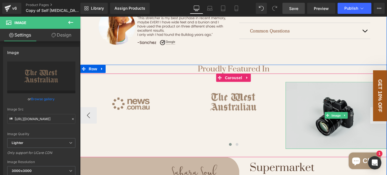
click at [300, 111] on img at bounding box center [335, 115] width 101 height 67
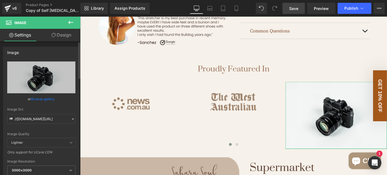
click at [36, 98] on link "Browse gallery" at bounding box center [43, 99] width 24 height 10
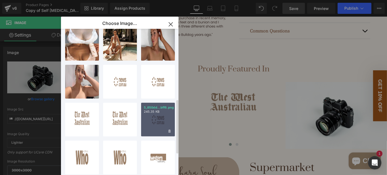
click at [160, 118] on div "5_650dd...bff6.png 245.35 KB" at bounding box center [158, 120] width 34 height 34
type input "[URL][DOMAIN_NAME]"
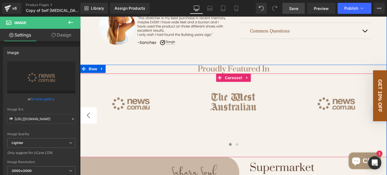
click at [90, 112] on button "‹" at bounding box center [88, 115] width 17 height 17
drag, startPoint x: 315, startPoint y: 132, endPoint x: 97, endPoint y: 114, distance: 218.5
click at [209, 127] on div "Image Image Image Image Image" at bounding box center [337, 115] width 514 height 67
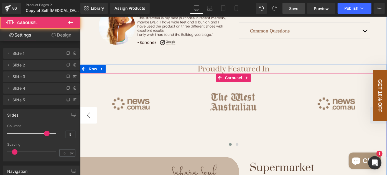
click at [86, 116] on button "‹" at bounding box center [88, 115] width 17 height 17
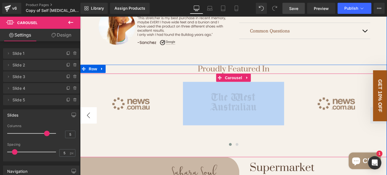
click at [85, 116] on button "‹" at bounding box center [88, 115] width 17 height 17
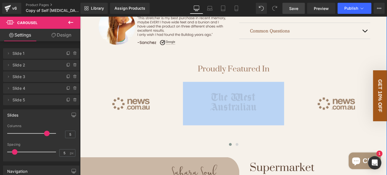
click at [165, 53] on img at bounding box center [161, 29] width 131 height 66
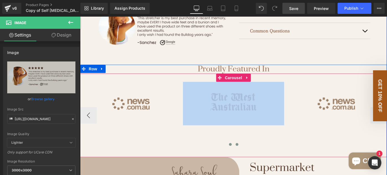
click at [235, 144] on span at bounding box center [236, 144] width 3 height 3
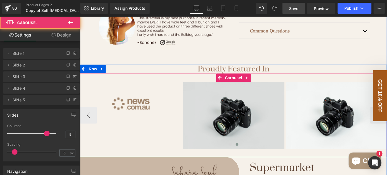
click at [235, 111] on img at bounding box center [233, 115] width 101 height 67
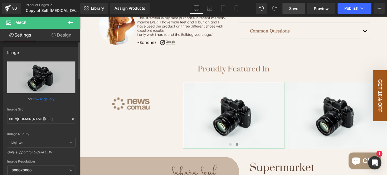
click at [48, 100] on link "Browse gallery" at bounding box center [43, 99] width 24 height 10
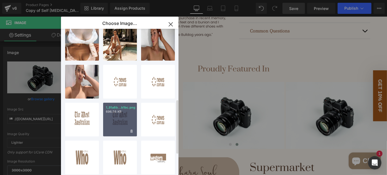
scroll to position [223, 0]
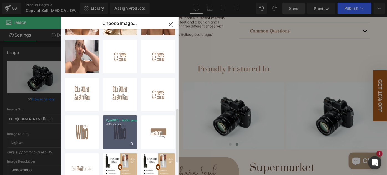
click at [108, 131] on div "2_ed9f5...4b3b.png 430.22 KB" at bounding box center [120, 133] width 34 height 34
type input "[URL][DOMAIN_NAME]"
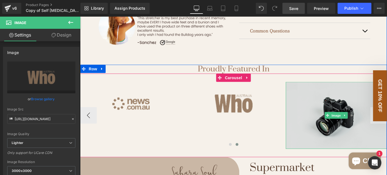
click at [303, 121] on img at bounding box center [335, 115] width 101 height 67
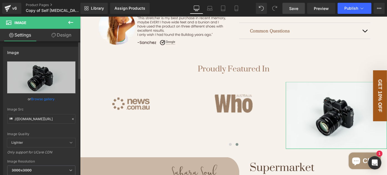
click at [35, 99] on link "Browse gallery" at bounding box center [43, 99] width 24 height 10
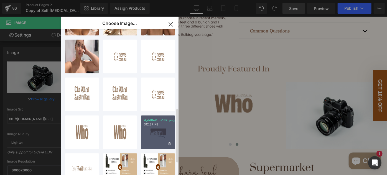
click at [160, 120] on p "4_dd8e6...a182.png" at bounding box center [158, 120] width 28 height 4
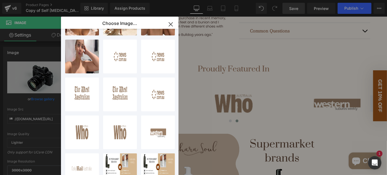
type input "[URL][DOMAIN_NAME]"
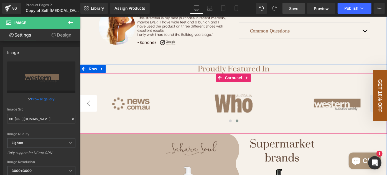
click at [87, 103] on button "‹" at bounding box center [88, 103] width 17 height 17
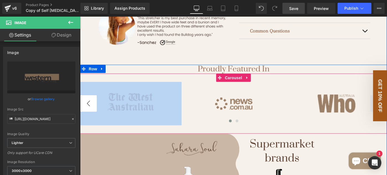
click at [87, 103] on button "‹" at bounding box center [88, 103] width 17 height 17
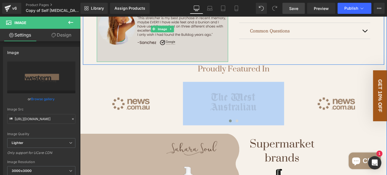
click at [167, 56] on img at bounding box center [161, 29] width 131 height 66
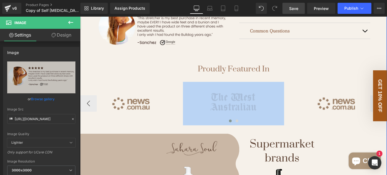
click at [318, 75] on div "Image Image Image Image Image ‹ › [GEOGRAPHIC_DATA]" at bounding box center [233, 103] width 307 height 60
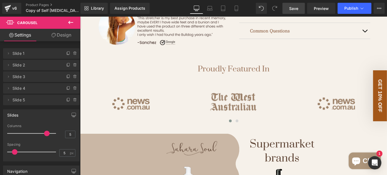
drag, startPoint x: 291, startPoint y: 8, endPoint x: 207, endPoint y: 27, distance: 85.9
click at [291, 8] on span "Save" at bounding box center [293, 9] width 9 height 6
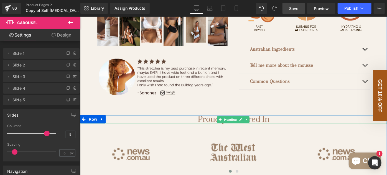
scroll to position [310, 0]
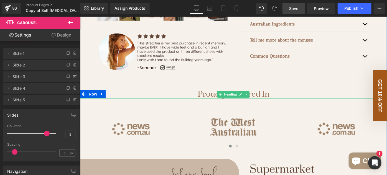
click at [259, 94] on h1 "Proudly Featured In" at bounding box center [233, 94] width 307 height 9
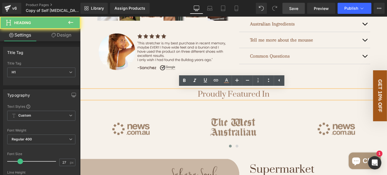
click at [203, 93] on h1 "Proudly Featured In" at bounding box center [233, 94] width 307 height 9
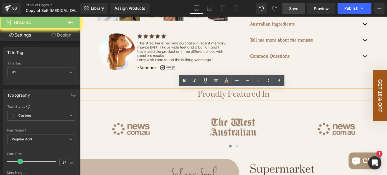
click at [203, 93] on h1 "Proudly Featured In" at bounding box center [233, 94] width 307 height 9
click at [240, 94] on h1 "Proudly Featured In" at bounding box center [233, 94] width 307 height 9
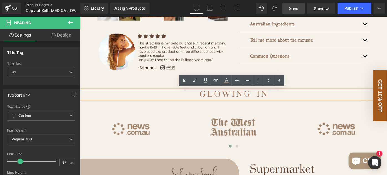
click at [241, 94] on h1 "G L O W I N G I N" at bounding box center [233, 94] width 307 height 9
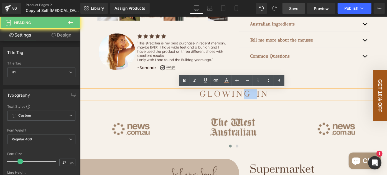
click at [241, 94] on h1 "G L O W I N G I N" at bounding box center [233, 94] width 307 height 9
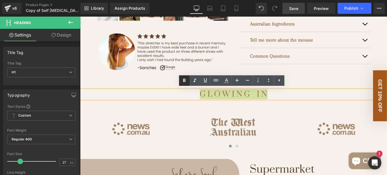
click at [183, 81] on icon at bounding box center [184, 80] width 7 height 7
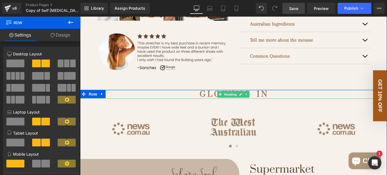
click at [260, 94] on strong "G L O W I N G I N" at bounding box center [233, 94] width 68 height 10
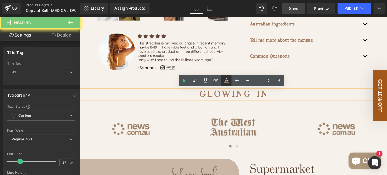
click at [227, 83] on icon at bounding box center [226, 80] width 7 height 7
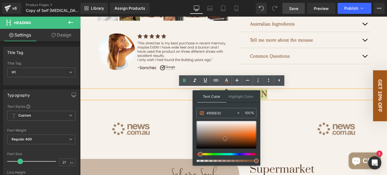
type input "#87502f"
drag, startPoint x: 211, startPoint y: 134, endPoint x: 225, endPoint y: 138, distance: 14.7
click at [225, 138] on span at bounding box center [225, 139] width 4 height 4
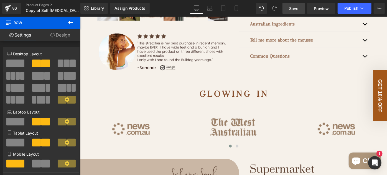
click at [292, 11] on span "Save" at bounding box center [293, 9] width 9 height 6
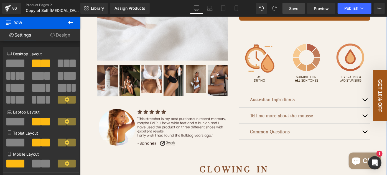
scroll to position [134, 0]
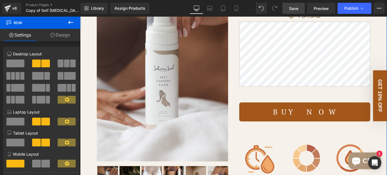
click at [260, 102] on button "Buy Now" at bounding box center [304, 111] width 131 height 19
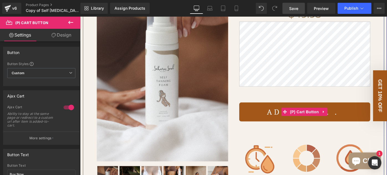
click at [242, 102] on button "Adding..." at bounding box center [304, 111] width 131 height 19
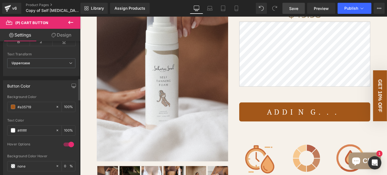
scroll to position [227, 0]
click at [11, 104] on span at bounding box center [13, 106] width 4 height 4
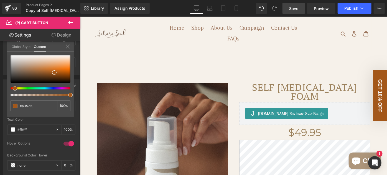
scroll to position [0, 0]
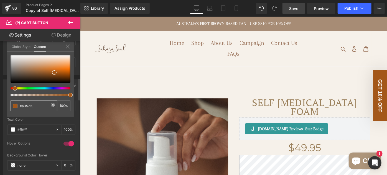
click at [32, 105] on input "#a35719" at bounding box center [34, 106] width 29 height 6
paste input "#9e7860"
type input "##9e7860"
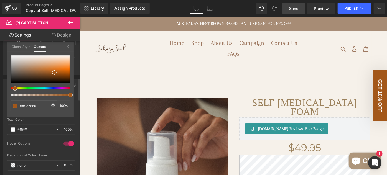
type input "0"
click at [19, 104] on div "##9e7860" at bounding box center [34, 106] width 47 height 11
click at [22, 106] on input "##9e7860" at bounding box center [34, 106] width 29 height 6
type input "#9e7860"
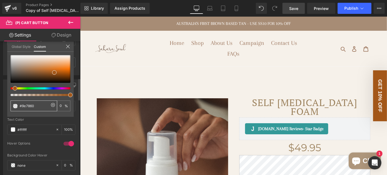
type input "#9e7860"
type input "100"
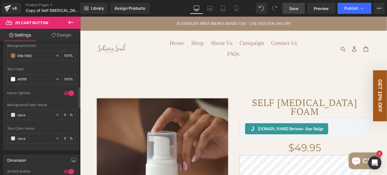
click at [295, 12] on link "Save" at bounding box center [293, 8] width 22 height 11
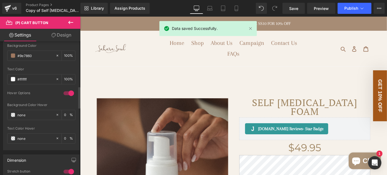
click at [377, 75] on p "GET 10% OFF" at bounding box center [380, 95] width 6 height 47
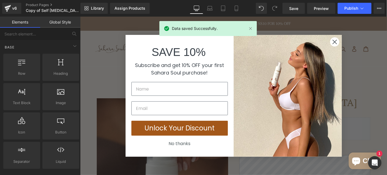
click at [332, 42] on icon "Close dialog" at bounding box center [334, 42] width 4 height 4
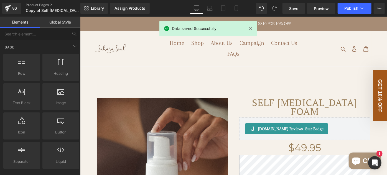
click at [377, 78] on p "GET 10% OFF" at bounding box center [380, 95] width 6 height 47
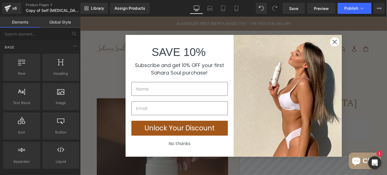
click at [333, 42] on circle "Close dialog" at bounding box center [333, 41] width 9 height 9
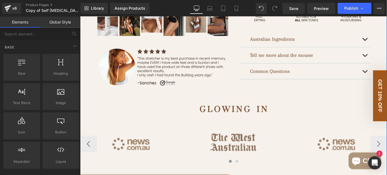
scroll to position [302, 0]
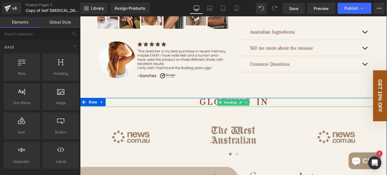
click at [263, 101] on strong "G L O W I N G I N" at bounding box center [233, 102] width 68 height 10
click at [260, 101] on strong "G L O W I N G I N" at bounding box center [233, 102] width 68 height 10
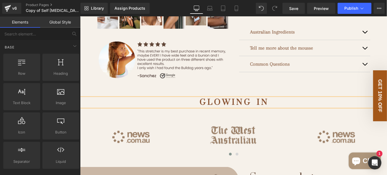
click at [224, 101] on strong "G L O W I N G I N" at bounding box center [233, 102] width 68 height 10
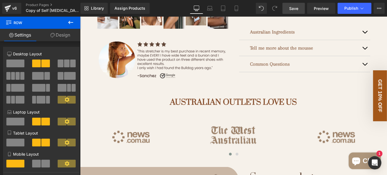
click at [288, 7] on link "Save" at bounding box center [293, 8] width 22 height 11
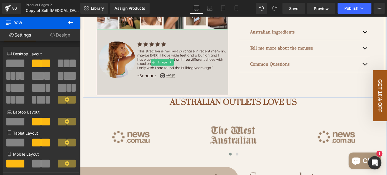
click at [191, 53] on img at bounding box center [161, 62] width 131 height 66
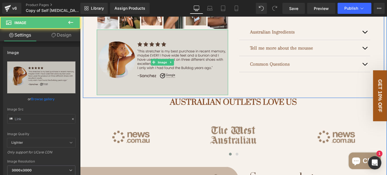
type input "[URL][DOMAIN_NAME]"
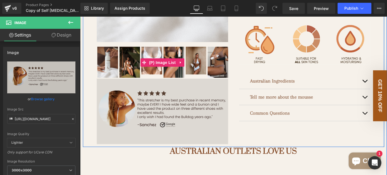
scroll to position [254, 0]
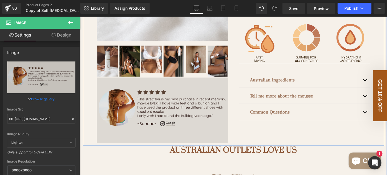
click at [175, 107] on img at bounding box center [161, 110] width 131 height 66
click at [152, 99] on img at bounding box center [161, 110] width 131 height 66
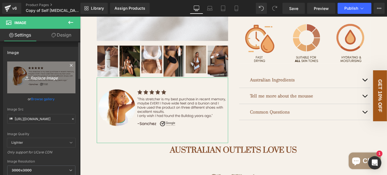
click at [42, 80] on icon "Replace Image" at bounding box center [41, 77] width 44 height 7
type input "C:\fakepath\@AVAPATERNI.svg"
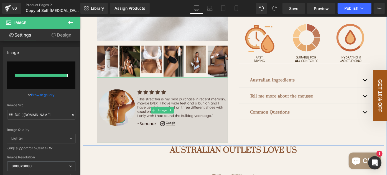
type input "[URL][DOMAIN_NAME]"
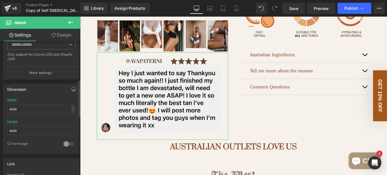
scroll to position [151, 0]
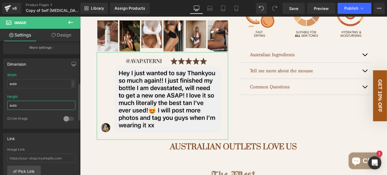
click at [35, 106] on input "auto" at bounding box center [41, 105] width 68 height 9
click at [29, 104] on input "auto" at bounding box center [41, 105] width 68 height 9
click at [28, 95] on div "Height auto" at bounding box center [41, 106] width 68 height 22
click at [71, 81] on div "-" at bounding box center [72, 83] width 3 height 7
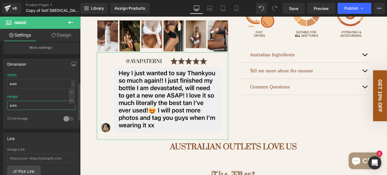
click at [51, 106] on input "auto" at bounding box center [41, 105] width 68 height 9
click at [51, 105] on input "auto" at bounding box center [41, 105] width 68 height 9
click at [66, 95] on div "Height auto" at bounding box center [41, 106] width 68 height 22
click at [65, 117] on div at bounding box center [68, 118] width 13 height 9
click at [64, 118] on div at bounding box center [68, 118] width 13 height 9
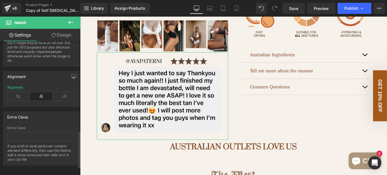
scroll to position [352, 0]
click at [24, 94] on icon at bounding box center [18, 95] width 23 height 8
click at [61, 94] on icon at bounding box center [64, 95] width 23 height 8
click at [37, 95] on icon at bounding box center [41, 95] width 23 height 8
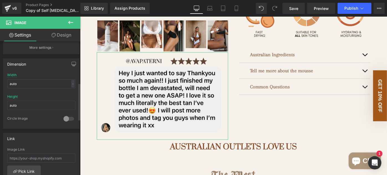
scroll to position [101, 0]
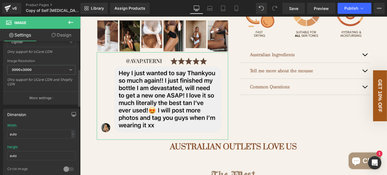
click at [71, 114] on icon "button" at bounding box center [73, 114] width 4 height 4
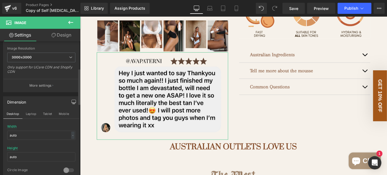
scroll to position [151, 0]
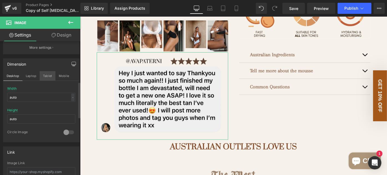
click at [46, 76] on button "Tablet" at bounding box center [48, 75] width 16 height 9
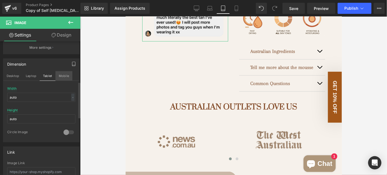
click at [65, 75] on button "Mobile" at bounding box center [63, 75] width 17 height 9
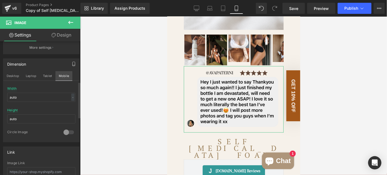
scroll to position [195, 0]
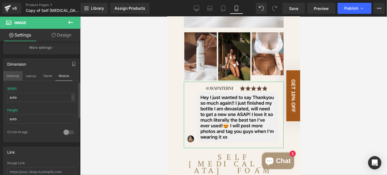
click at [15, 76] on button "Desktop" at bounding box center [12, 75] width 19 height 9
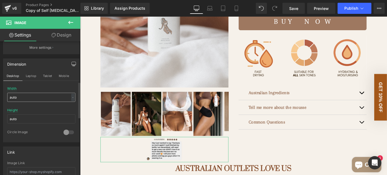
scroll to position [266, 0]
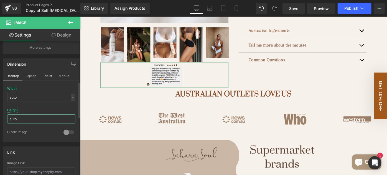
click at [29, 120] on input "auto" at bounding box center [41, 118] width 68 height 9
click at [36, 109] on div "Height" at bounding box center [41, 119] width 68 height 22
click at [71, 98] on div "-" at bounding box center [72, 97] width 3 height 7
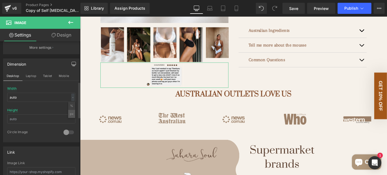
click at [69, 112] on li "px" at bounding box center [71, 114] width 7 height 8
click at [38, 97] on input "auto" at bounding box center [41, 97] width 68 height 9
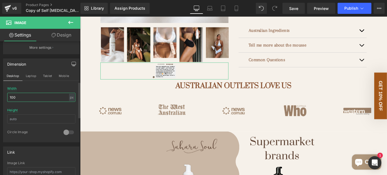
click at [38, 97] on input "100" at bounding box center [41, 97] width 68 height 9
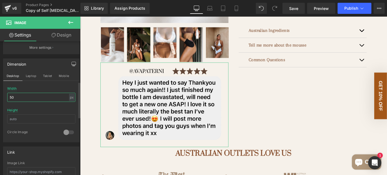
type input "5"
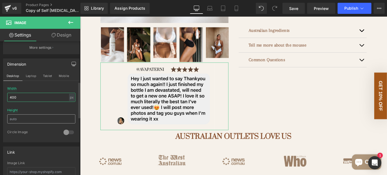
type input "400"
click at [24, 117] on input "text" at bounding box center [41, 118] width 68 height 9
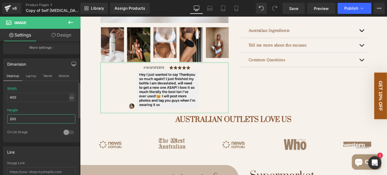
click at [16, 118] on input "200" at bounding box center [41, 118] width 68 height 9
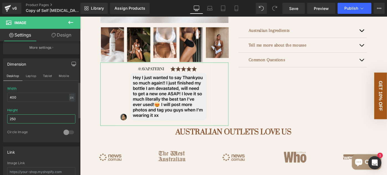
type input "250"
click at [49, 87] on div "Width 400 px % px" at bounding box center [41, 98] width 68 height 22
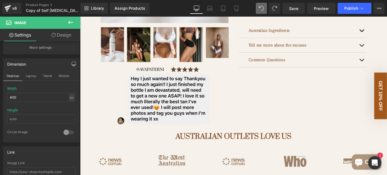
type input "auto"
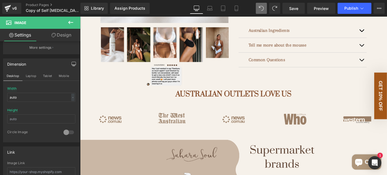
type input "auto"
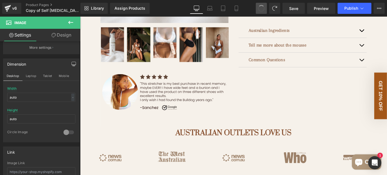
type input "[URL][DOMAIN_NAME]"
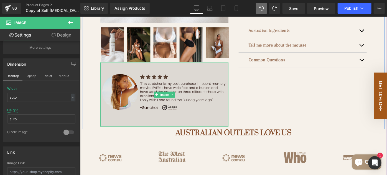
click at [207, 107] on img at bounding box center [172, 101] width 140 height 70
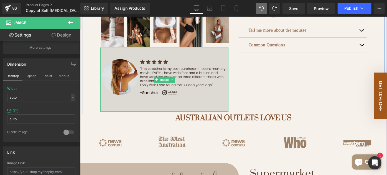
scroll to position [291, 0]
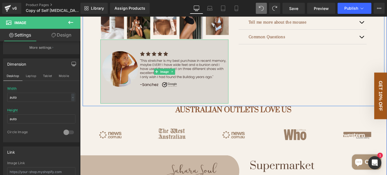
click at [217, 81] on img at bounding box center [172, 76] width 140 height 70
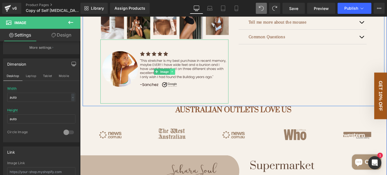
click at [179, 78] on icon at bounding box center [180, 76] width 3 height 3
click at [182, 78] on icon at bounding box center [183, 76] width 3 height 3
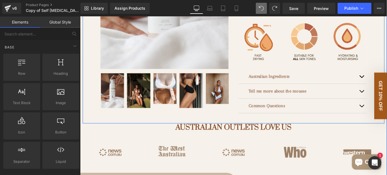
scroll to position [165, 0]
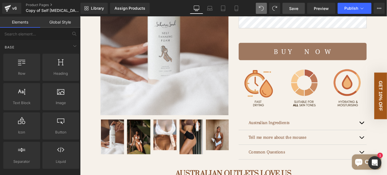
click at [292, 7] on span "Save" at bounding box center [293, 9] width 9 height 6
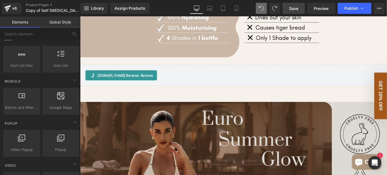
scroll to position [504, 0]
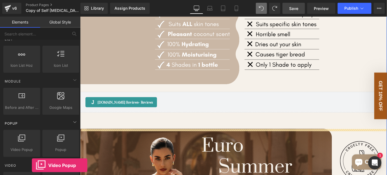
drag, startPoint x: 30, startPoint y: 141, endPoint x: 29, endPoint y: 119, distance: 22.5
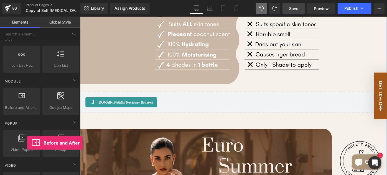
drag, startPoint x: 103, startPoint y: 116, endPoint x: 254, endPoint y: 131, distance: 151.4
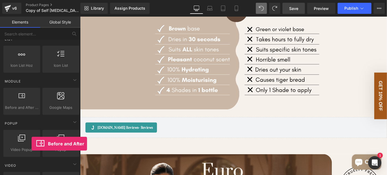
drag, startPoint x: 111, startPoint y: 115, endPoint x: 166, endPoint y: 78, distance: 65.8
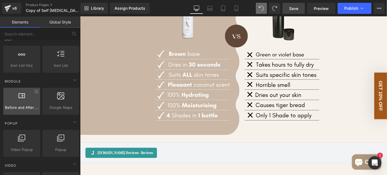
click at [35, 96] on div at bounding box center [22, 98] width 34 height 12
click at [29, 98] on div at bounding box center [22, 98] width 34 height 12
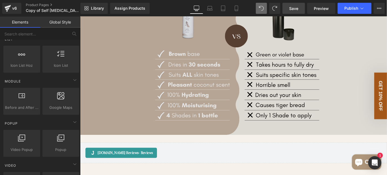
drag, startPoint x: 113, startPoint y: 116, endPoint x: 171, endPoint y: 134, distance: 60.8
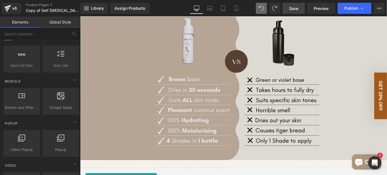
scroll to position [536, 0]
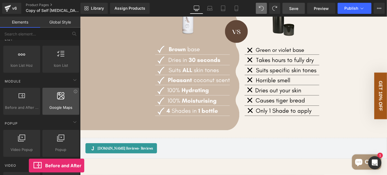
drag, startPoint x: 29, startPoint y: 103, endPoint x: 64, endPoint y: 103, distance: 35.2
click at [64, 103] on div "Before and After Images image,before,after,compare Google Maps google, maps, lo…" at bounding box center [41, 101] width 78 height 29
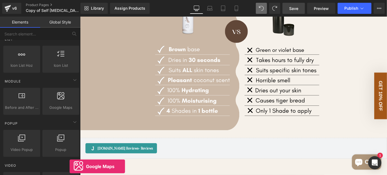
drag, startPoint x: 149, startPoint y: 120, endPoint x: 161, endPoint y: 104, distance: 20.1
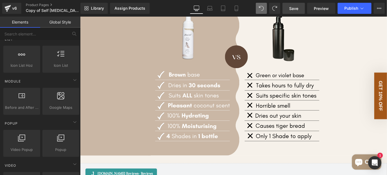
drag, startPoint x: 124, startPoint y: 115, endPoint x: 205, endPoint y: 94, distance: 83.7
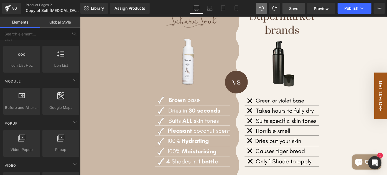
click at [80, 16] on div at bounding box center [80, 16] width 0 height 0
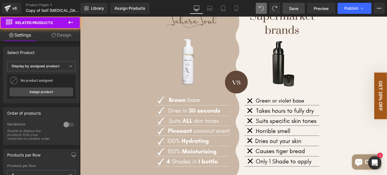
click at [71, 22] on icon at bounding box center [70, 22] width 5 height 3
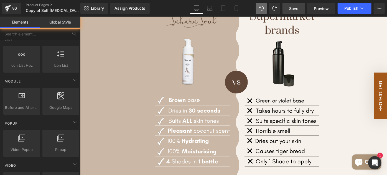
drag, startPoint x: 106, startPoint y: 116, endPoint x: 223, endPoint y: 66, distance: 127.6
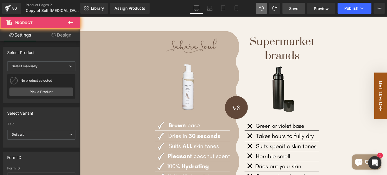
click at [212, 66] on div "(P) Image ‹" at bounding box center [247, 89] width 335 height 777
click at [80, 16] on div at bounding box center [80, 16] width 0 height 0
click at [71, 22] on icon at bounding box center [70, 22] width 5 height 3
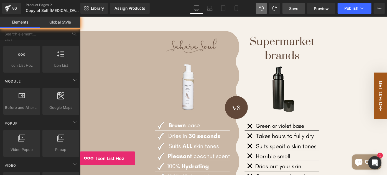
drag, startPoint x: 24, startPoint y: 66, endPoint x: 32, endPoint y: 82, distance: 18.0
drag, startPoint x: 206, startPoint y: 60, endPoint x: 301, endPoint y: 28, distance: 100.6
click at [296, 9] on span "Save" at bounding box center [293, 9] width 9 height 6
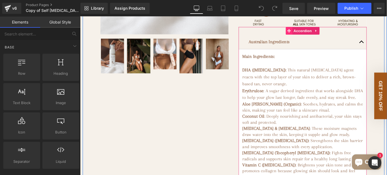
scroll to position [227, 0]
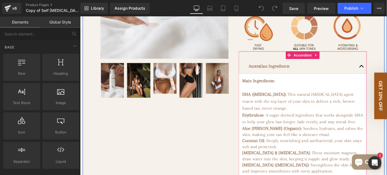
click at [384, 70] on button "button" at bounding box center [387, 71] width 11 height 16
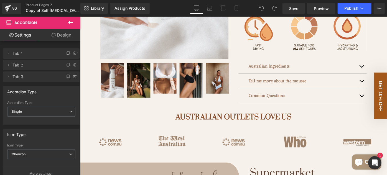
click at [71, 21] on icon at bounding box center [70, 22] width 7 height 7
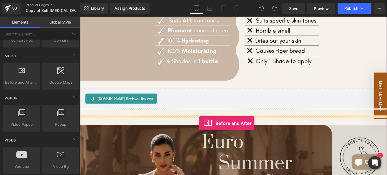
scroll to position [529, 0]
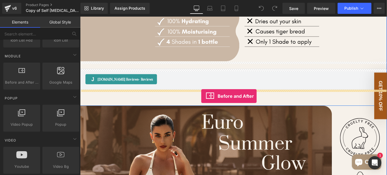
drag, startPoint x: 104, startPoint y: 89, endPoint x: 212, endPoint y: 103, distance: 108.4
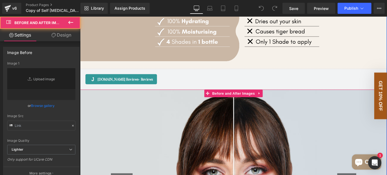
type input "https://cdn.shopify.com/s/files/1/2005/9307/files/Before-2_1024x1024.jpg"
type input "https://cdn.shopify.com/s/files/1/2005/9307/files/After-2_1024x1024.jpg"
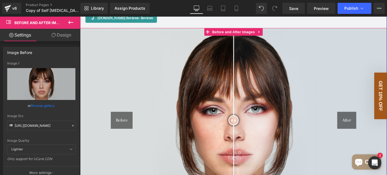
scroll to position [629, 0]
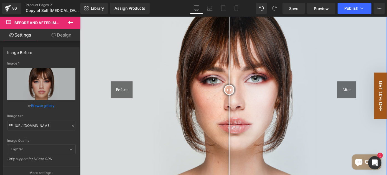
drag, startPoint x: 246, startPoint y: 98, endPoint x: 241, endPoint y: 96, distance: 5.5
click at [241, 96] on div at bounding box center [242, 96] width 11 height 11
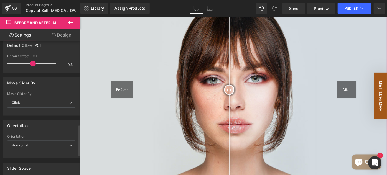
scroll to position [378, 0]
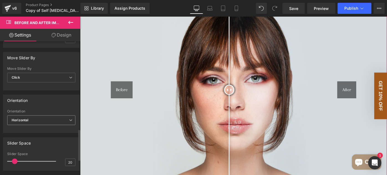
click at [40, 116] on span "Horizontal" at bounding box center [41, 121] width 68 height 10
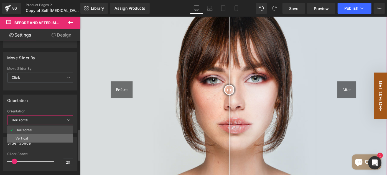
click at [40, 136] on li "Vertical" at bounding box center [40, 138] width 66 height 8
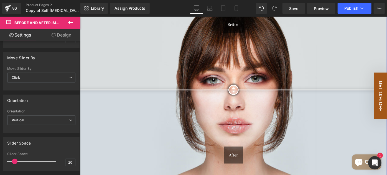
click at [304, 61] on img at bounding box center [247, 97] width 335 height 202
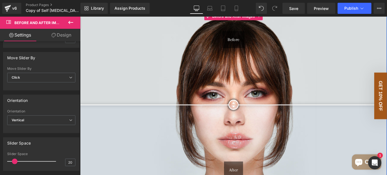
scroll to position [604, 0]
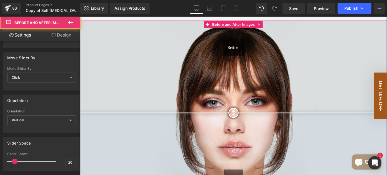
click at [193, 66] on img at bounding box center [247, 122] width 335 height 202
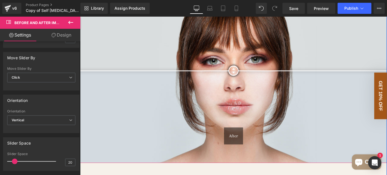
scroll to position [655, 0]
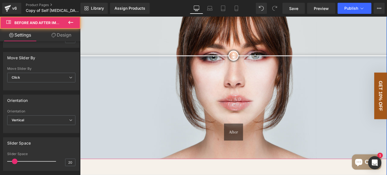
drag, startPoint x: 248, startPoint y: 72, endPoint x: 262, endPoint y: 59, distance: 19.2
click at [253, 59] on div at bounding box center [247, 58] width 11 height 11
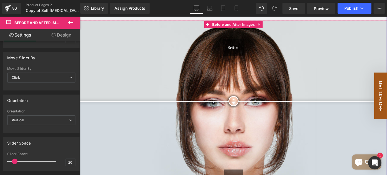
click at [170, 74] on img at bounding box center [247, 122] width 335 height 202
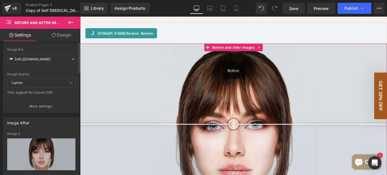
scroll to position [0, 0]
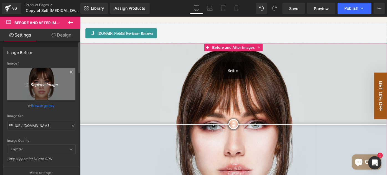
click at [38, 83] on icon "Replace Image" at bounding box center [41, 84] width 44 height 7
type input "C:\fakepath\Complextion Bundle Website Shots 1080 x 1080.svg"
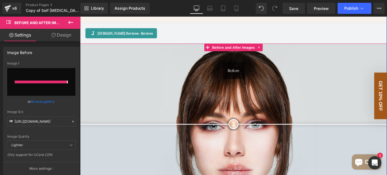
type input "https://ucarecdn.com/a19752f8-dedb-4e4d-8d6d-64859b9999d2/Complextion%20Bundle%…"
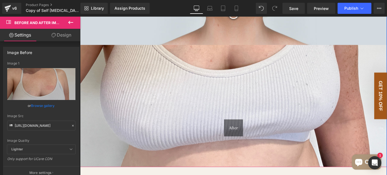
scroll to position [781, 0]
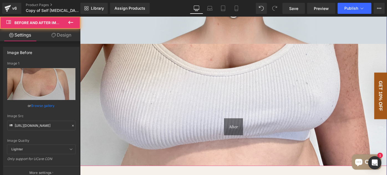
click at [239, 108] on div "After" at bounding box center [247, 11] width 335 height 335
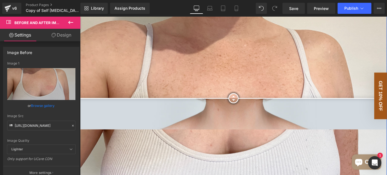
scroll to position [730, 0]
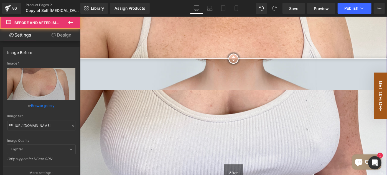
scroll to position [755, 0]
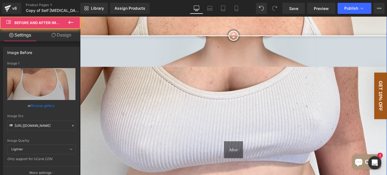
click at [210, 121] on div "After" at bounding box center [247, 37] width 335 height 335
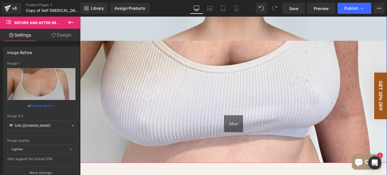
scroll to position [806, 0]
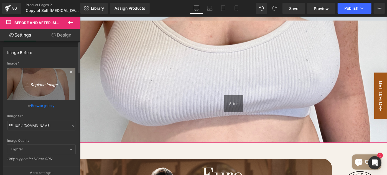
click at [38, 84] on icon "Replace Image" at bounding box center [41, 84] width 44 height 7
type input "C:\fakepath\Complextion Bundle Website Shots 1080 x 1080 (1).svg"
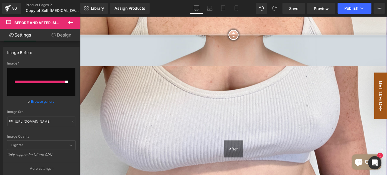
scroll to position [755, 0]
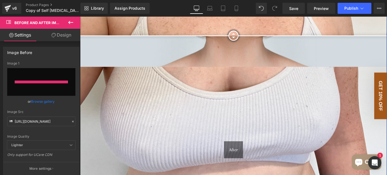
type input "https://ucarecdn.com/85a4049d-c046-44ad-8989-5a95dce73abe/Complextion%20Bundle%…"
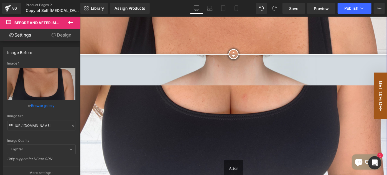
scroll to position [705, 0]
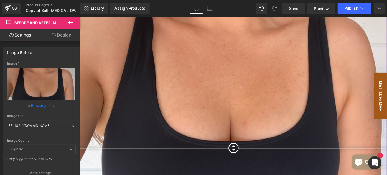
drag, startPoint x: 243, startPoint y: 86, endPoint x: 284, endPoint y: 130, distance: 60.4
click at [253, 155] on div at bounding box center [247, 160] width 11 height 11
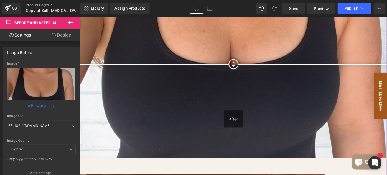
scroll to position [806, 0]
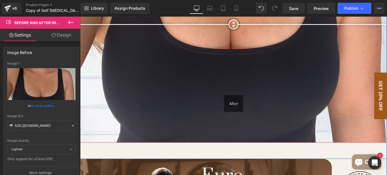
drag, startPoint x: 247, startPoint y: 53, endPoint x: 278, endPoint y: 25, distance: 41.4
click at [253, 25] on div at bounding box center [247, 24] width 11 height 11
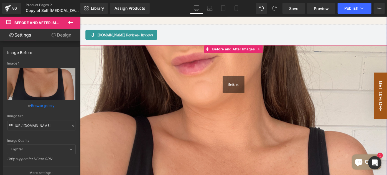
scroll to position [579, 0]
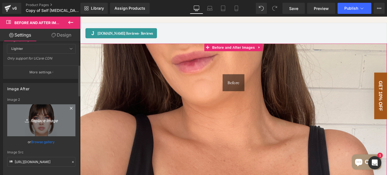
scroll to position [25, 0]
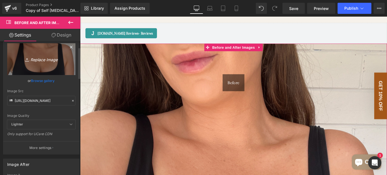
click at [37, 59] on icon "Replace Image" at bounding box center [41, 59] width 44 height 7
type input "C:\fakepath\Complextion Bundle Website Shots 1080 x 1080.svg"
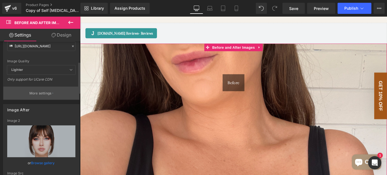
scroll to position [126, 0]
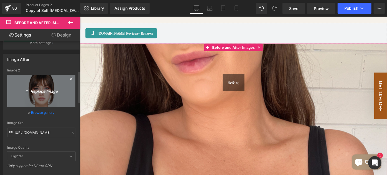
click at [49, 88] on icon "Replace Image" at bounding box center [41, 91] width 44 height 7
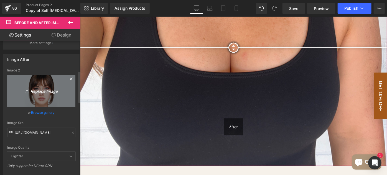
scroll to position [781, 0]
type input "C:\fakepath\Complextion Bundle Website Shots 1080 x 1080 (1).svg"
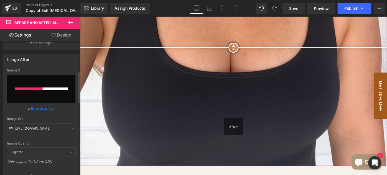
type input "https://ucarecdn.com/f0332e81-7234-4095-94d4-c3c8f5cfbaa1/Complextion%20Bundle%…"
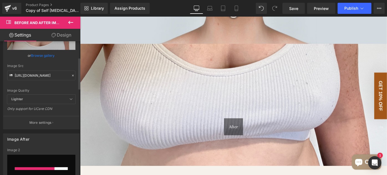
scroll to position [80, 0]
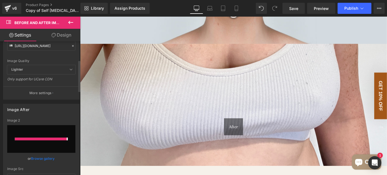
type input "https://ucarecdn.com/9758a929-4a33-47aa-99d0-c64537d446e0/Complextion%20Bundle%…"
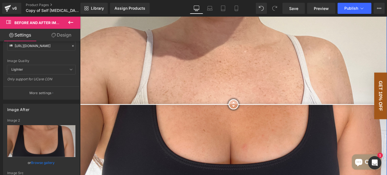
scroll to position [680, 0]
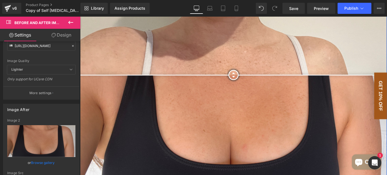
drag, startPoint x: 244, startPoint y: 139, endPoint x: 302, endPoint y: 65, distance: 93.7
click at [253, 75] on div at bounding box center [247, 80] width 11 height 11
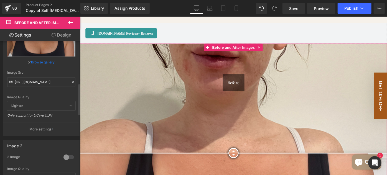
scroll to position [231, 0]
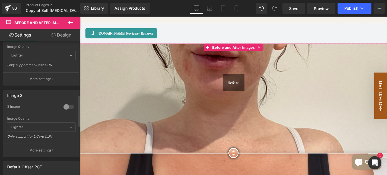
click at [58, 52] on span "Lighter" at bounding box center [41, 55] width 68 height 9
click at [69, 54] on icon at bounding box center [70, 55] width 3 height 3
click at [44, 80] on p "More settings" at bounding box center [40, 78] width 22 height 5
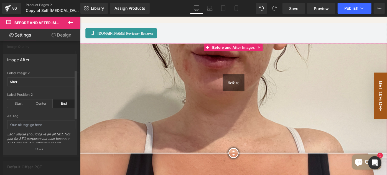
scroll to position [0, 0]
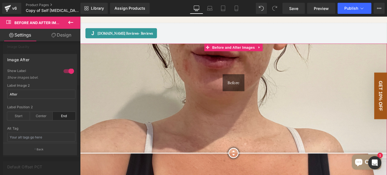
click at [50, 52] on div at bounding box center [40, 97] width 80 height 161
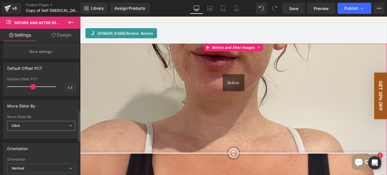
scroll to position [332, 0]
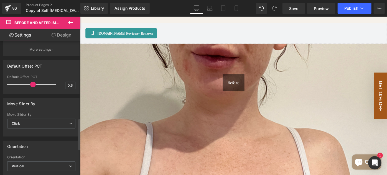
type input "0.5"
click at [31, 84] on span at bounding box center [33, 85] width 6 height 6
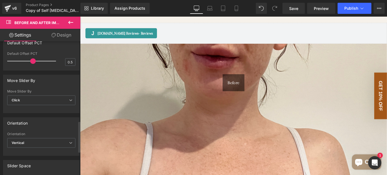
scroll to position [382, 0]
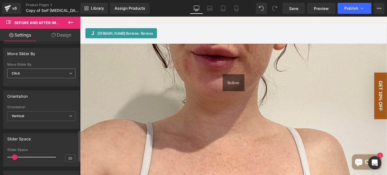
click at [44, 76] on span "Click" at bounding box center [41, 74] width 68 height 10
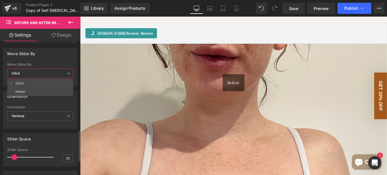
click at [44, 76] on span "Click" at bounding box center [40, 74] width 66 height 10
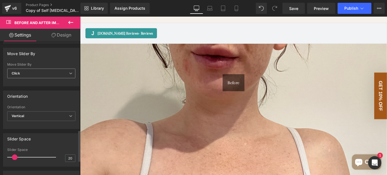
click at [44, 76] on span "Click" at bounding box center [41, 74] width 68 height 10
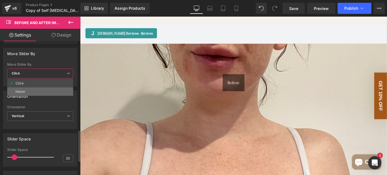
click at [39, 88] on li "Hover" at bounding box center [40, 92] width 66 height 8
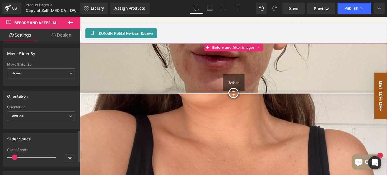
click at [48, 71] on span "Hover" at bounding box center [41, 74] width 68 height 10
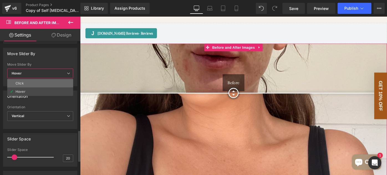
click at [47, 80] on li "Click" at bounding box center [40, 83] width 66 height 8
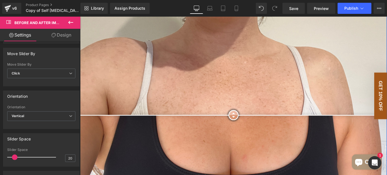
scroll to position [680, 0]
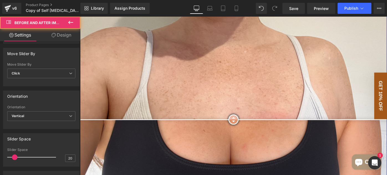
drag, startPoint x: 247, startPoint y: 101, endPoint x: 240, endPoint y: 129, distance: 29.0
click at [242, 129] on div at bounding box center [247, 129] width 11 height 11
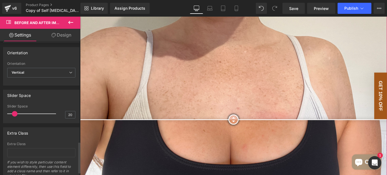
scroll to position [432, 0]
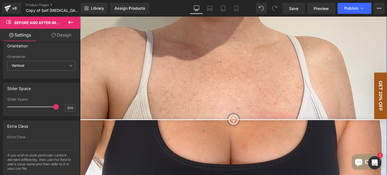
drag, startPoint x: 94, startPoint y: 121, endPoint x: 159, endPoint y: 125, distance: 65.8
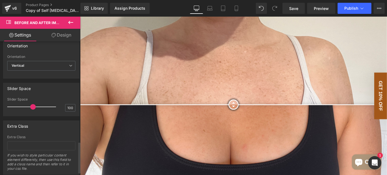
drag, startPoint x: 54, startPoint y: 107, endPoint x: 30, endPoint y: 107, distance: 23.8
click at [30, 107] on div at bounding box center [33, 106] width 46 height 11
type input "40"
drag, startPoint x: 31, startPoint y: 104, endPoint x: 19, endPoint y: 105, distance: 12.2
click at [19, 105] on span at bounding box center [19, 107] width 6 height 6
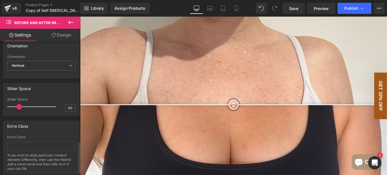
click at [60, 92] on div "Slider Space 40 Slider Space 40" at bounding box center [41, 100] width 76 height 34
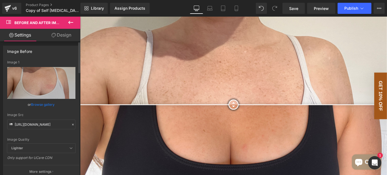
scroll to position [0, 0]
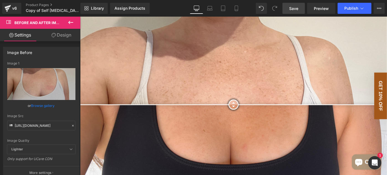
click at [291, 9] on span "Save" at bounding box center [293, 9] width 9 height 6
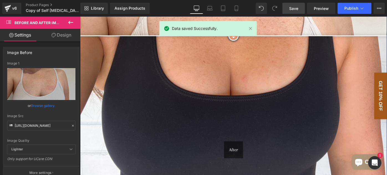
scroll to position [680, 0]
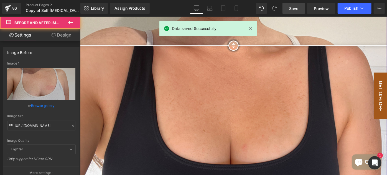
drag, startPoint x: 253, startPoint y: 81, endPoint x: 259, endPoint y: 49, distance: 33.3
click at [253, 49] on div at bounding box center [247, 48] width 11 height 11
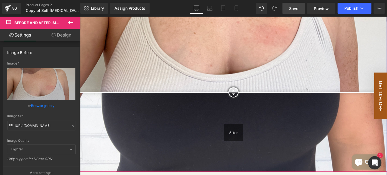
scroll to position [831, 0]
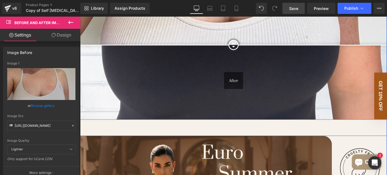
drag, startPoint x: 245, startPoint y: 124, endPoint x: 304, endPoint y: 35, distance: 106.3
click at [253, 42] on div at bounding box center [247, 47] width 11 height 11
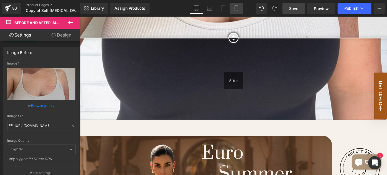
click at [236, 6] on icon at bounding box center [236, 8] width 3 height 5
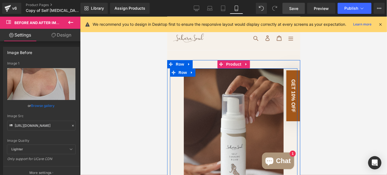
scroll to position [0, 0]
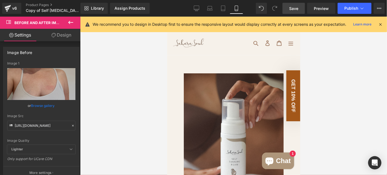
click at [297, 6] on span "Save" at bounding box center [293, 9] width 9 height 6
click at [326, 8] on span "Preview" at bounding box center [321, 9] width 15 height 6
